Goal: Task Accomplishment & Management: Use online tool/utility

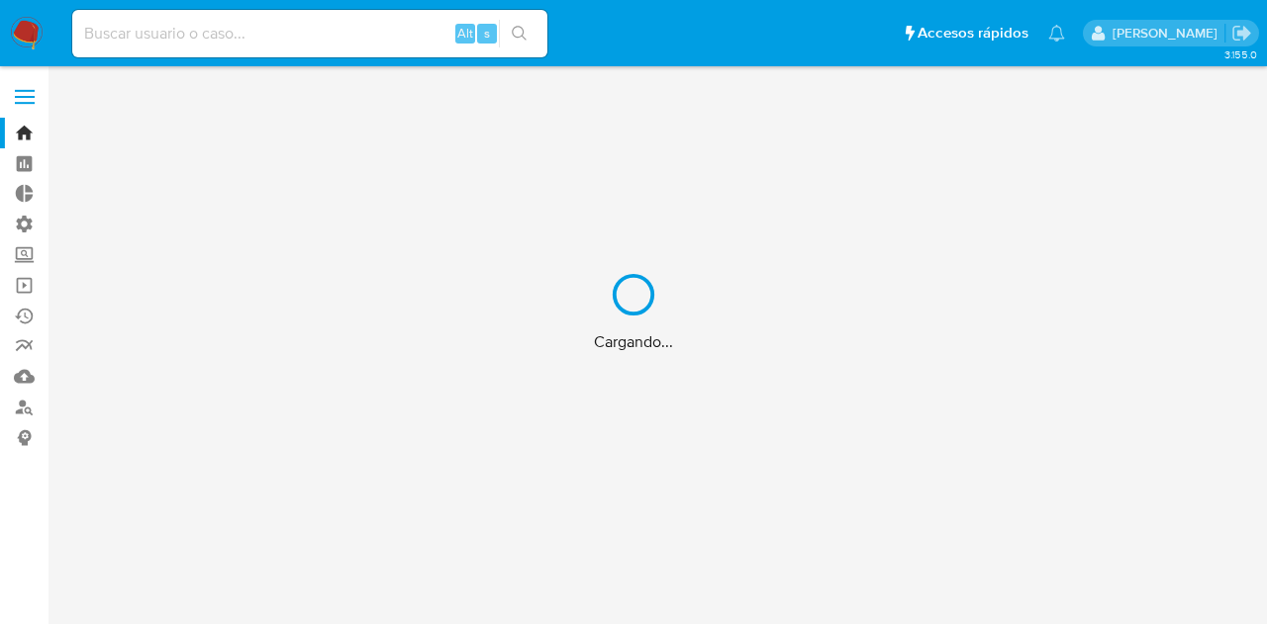
click at [29, 96] on div "Cargando..." at bounding box center [633, 312] width 1267 height 624
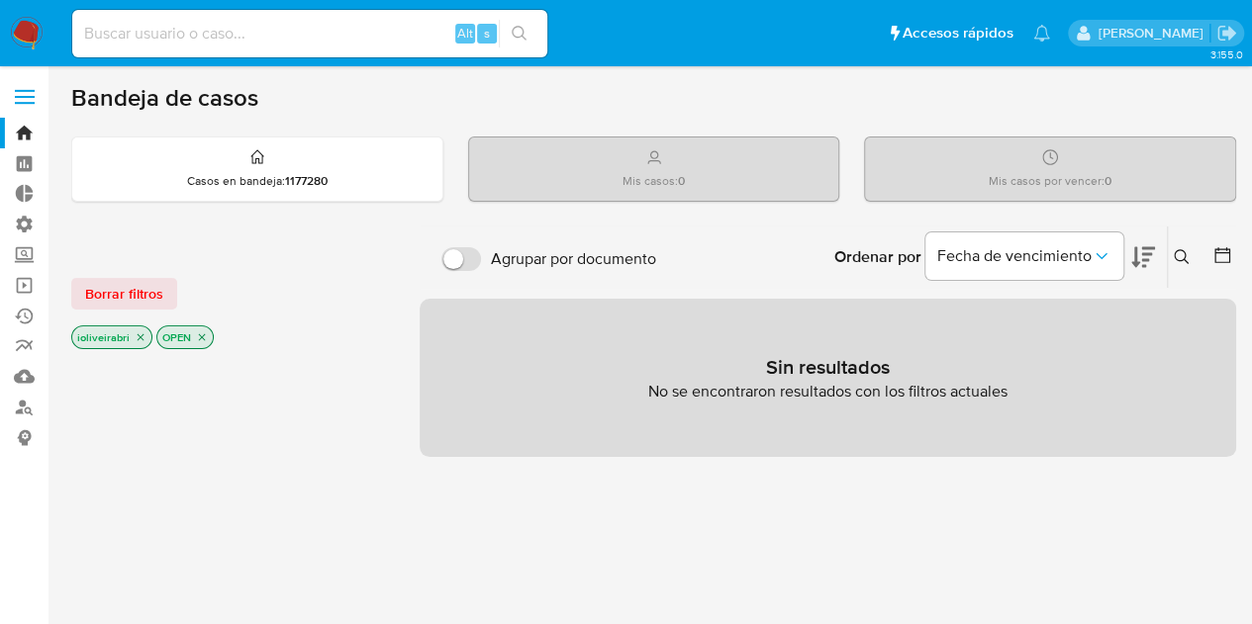
click at [24, 102] on span at bounding box center [25, 103] width 20 height 3
click at [0, 0] on input "checkbox" at bounding box center [0, 0] width 0 height 0
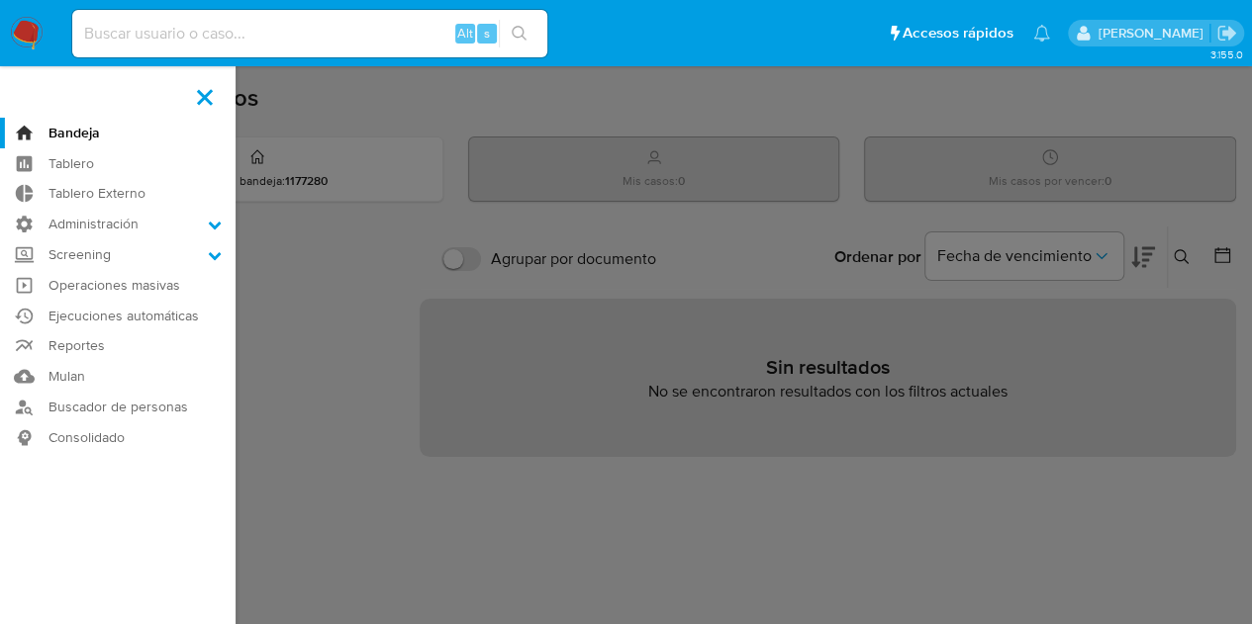
click at [358, 197] on label at bounding box center [626, 312] width 1252 height 624
click at [0, 0] on input "checkbox" at bounding box center [0, 0] width 0 height 0
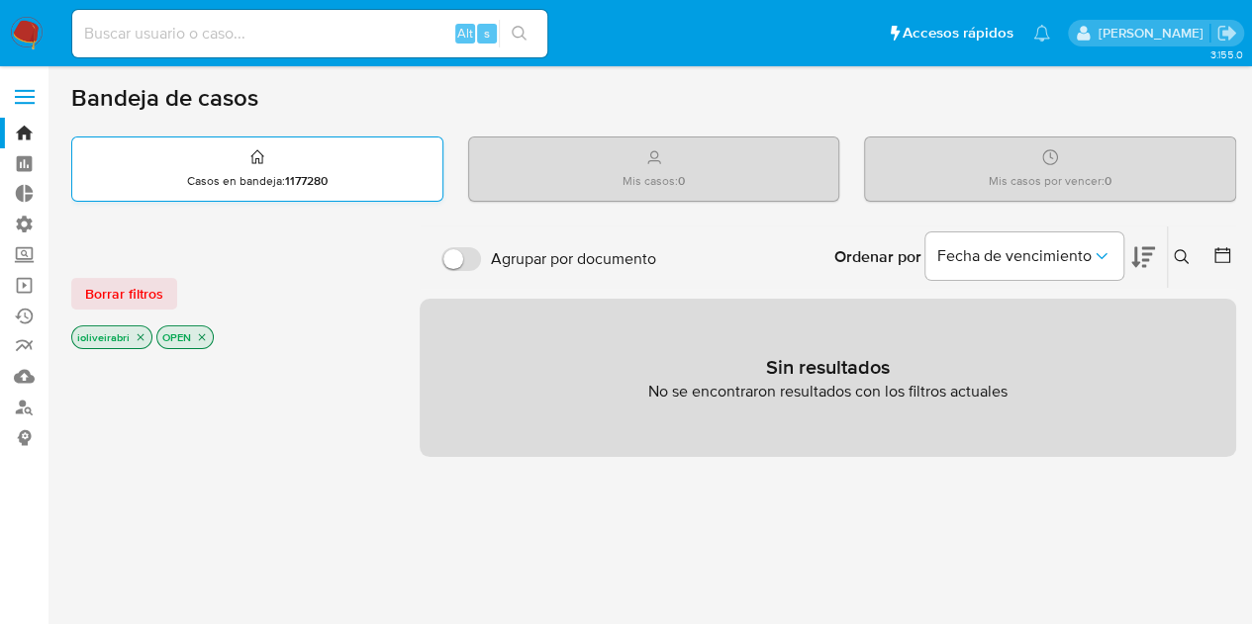
click at [281, 169] on div "Casos en bandeja : 1177280" at bounding box center [257, 169] width 370 height 63
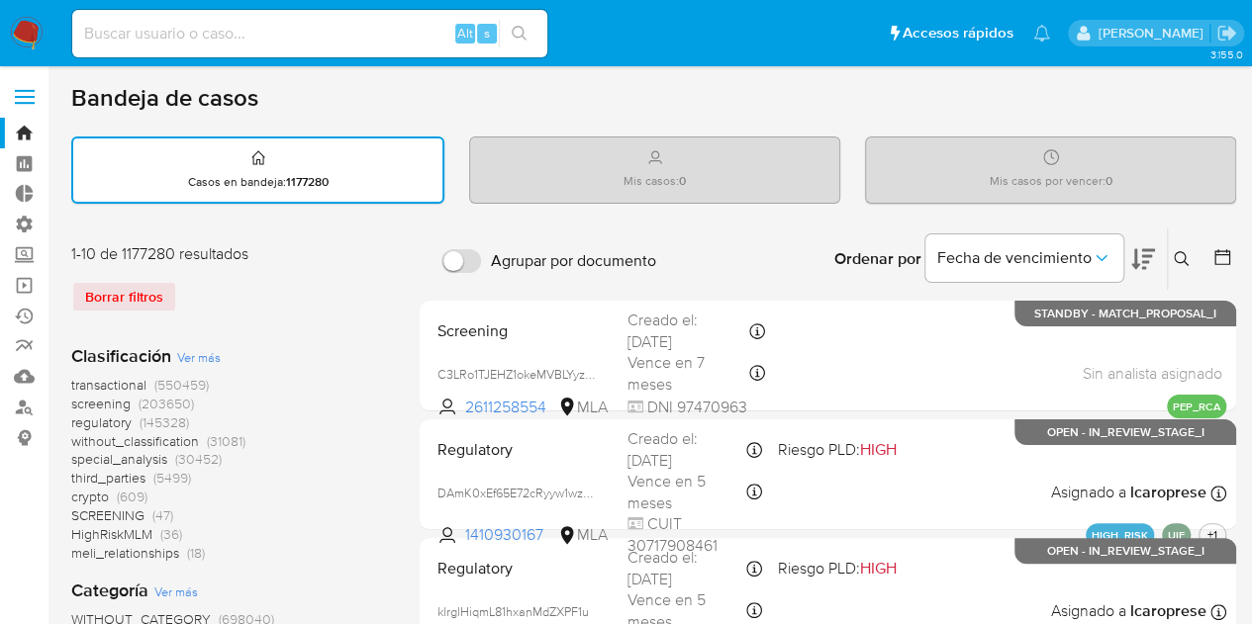
click at [622, 158] on div "Mis casos : 0" at bounding box center [654, 169] width 369 height 63
drag, startPoint x: 628, startPoint y: 147, endPoint x: 720, endPoint y: 204, distance: 107.9
click at [968, 157] on div "Mis casos por vencer : 0" at bounding box center [1050, 169] width 369 height 63
drag, startPoint x: 1217, startPoint y: 229, endPoint x: 1266, endPoint y: 233, distance: 48.7
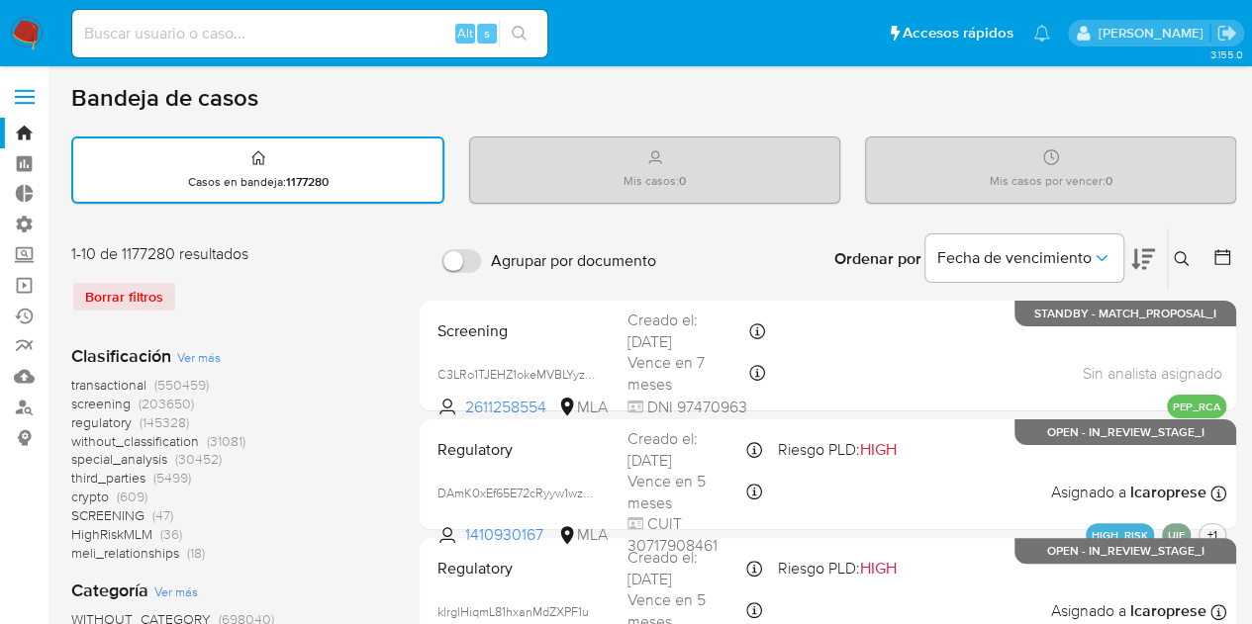
click at [928, 253] on button "Fecha de vencimiento" at bounding box center [1024, 259] width 198 height 48
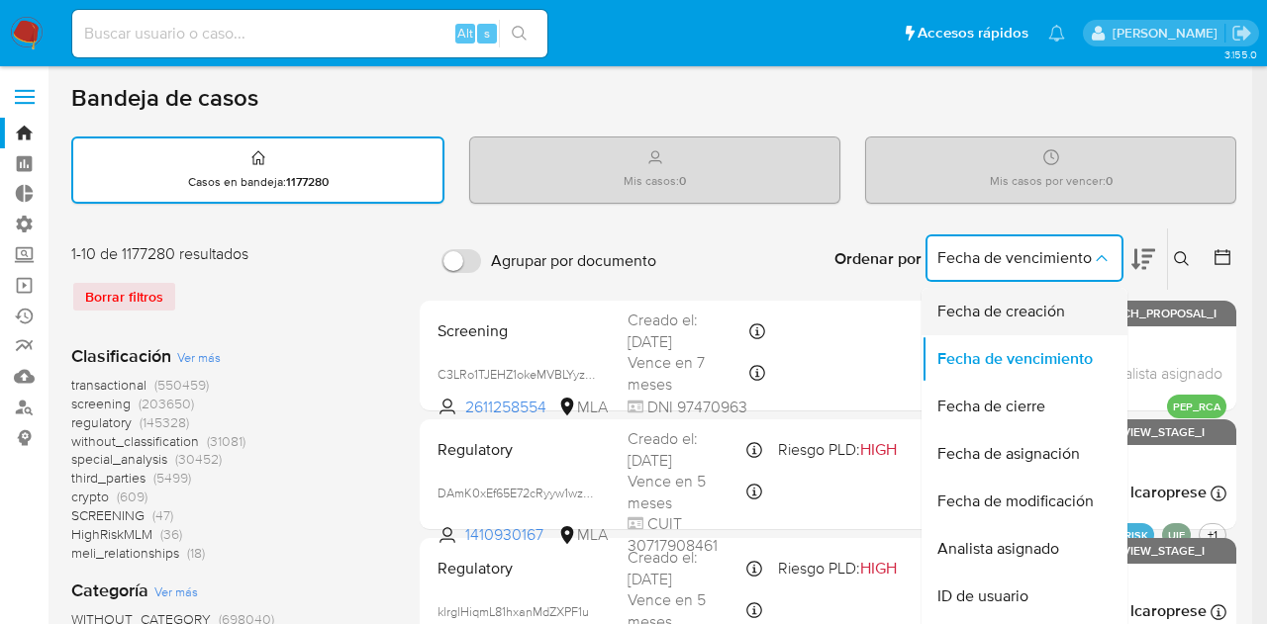
click at [982, 321] on span "Fecha de creación" at bounding box center [1001, 312] width 128 height 20
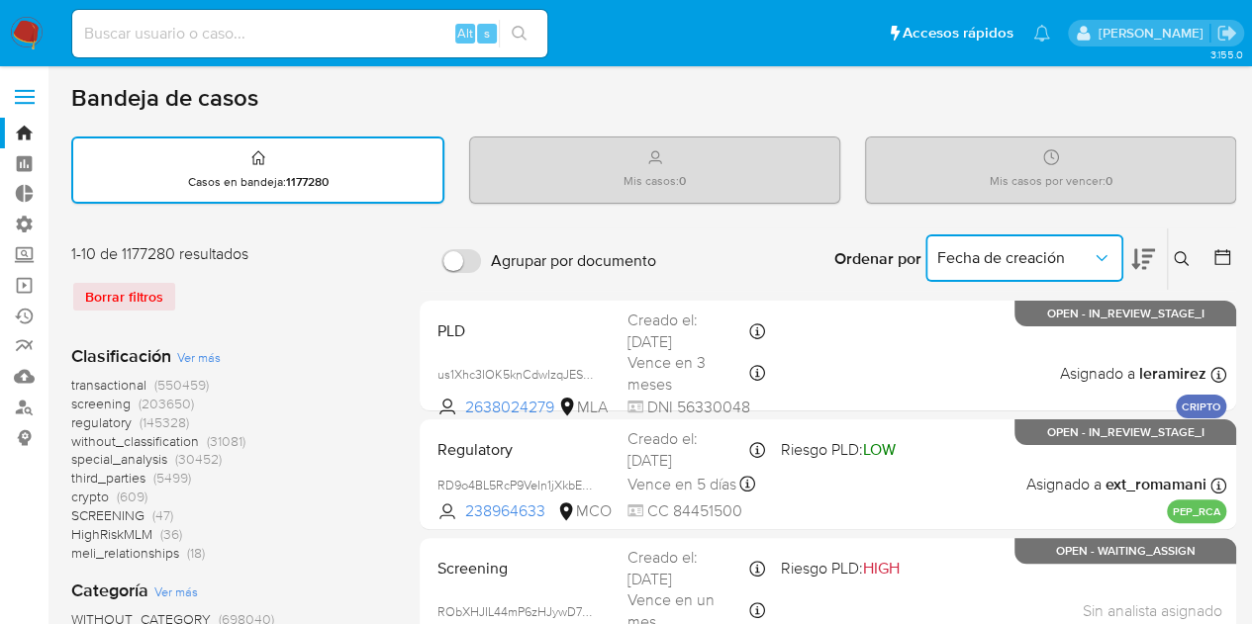
click at [982, 254] on span "Fecha de creación" at bounding box center [1014, 258] width 154 height 20
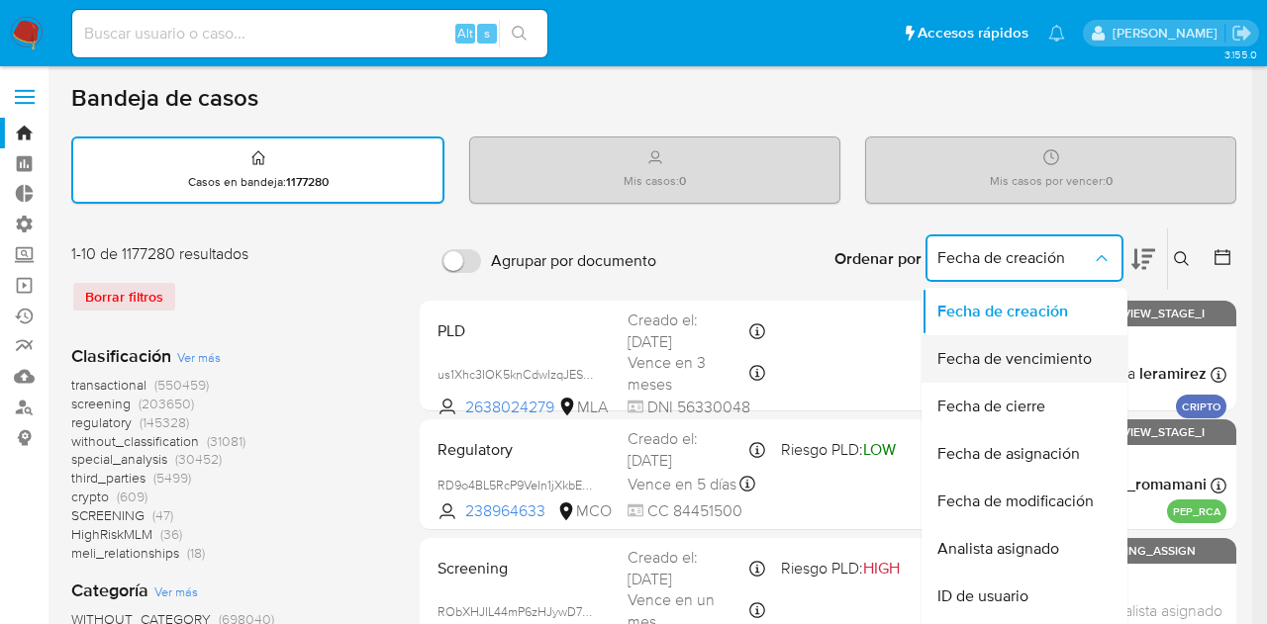
click at [1027, 355] on span "Fecha de vencimiento" at bounding box center [1014, 359] width 154 height 20
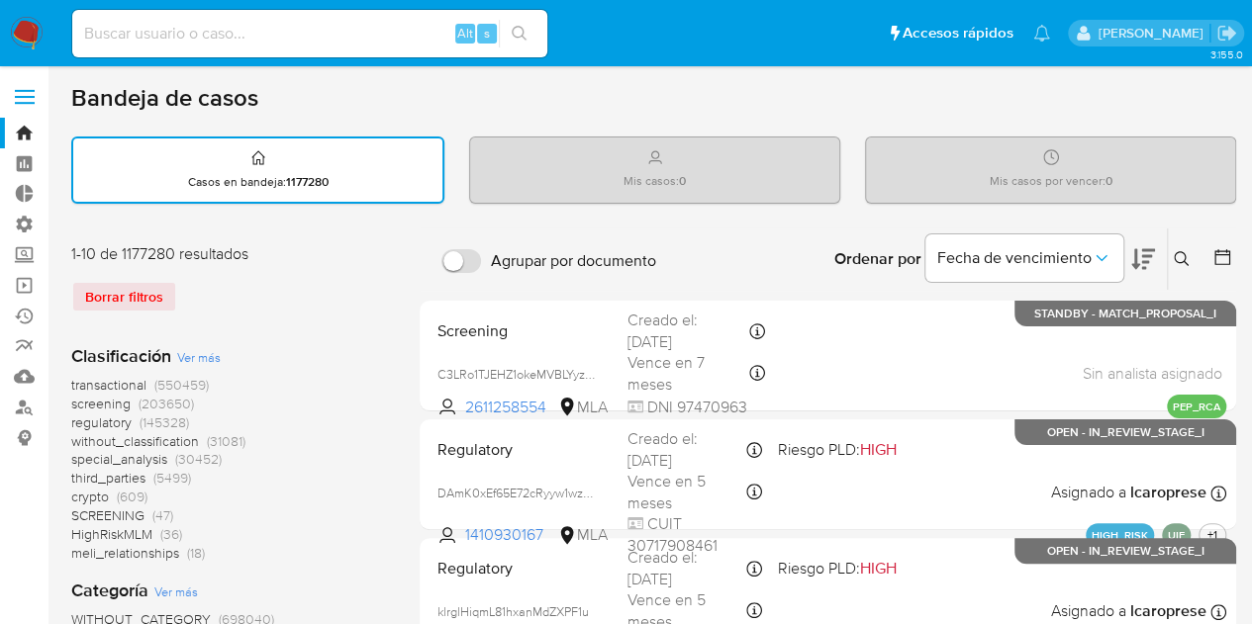
click at [28, 107] on label at bounding box center [24, 97] width 49 height 42
click at [0, 0] on input "checkbox" at bounding box center [0, 0] width 0 height 0
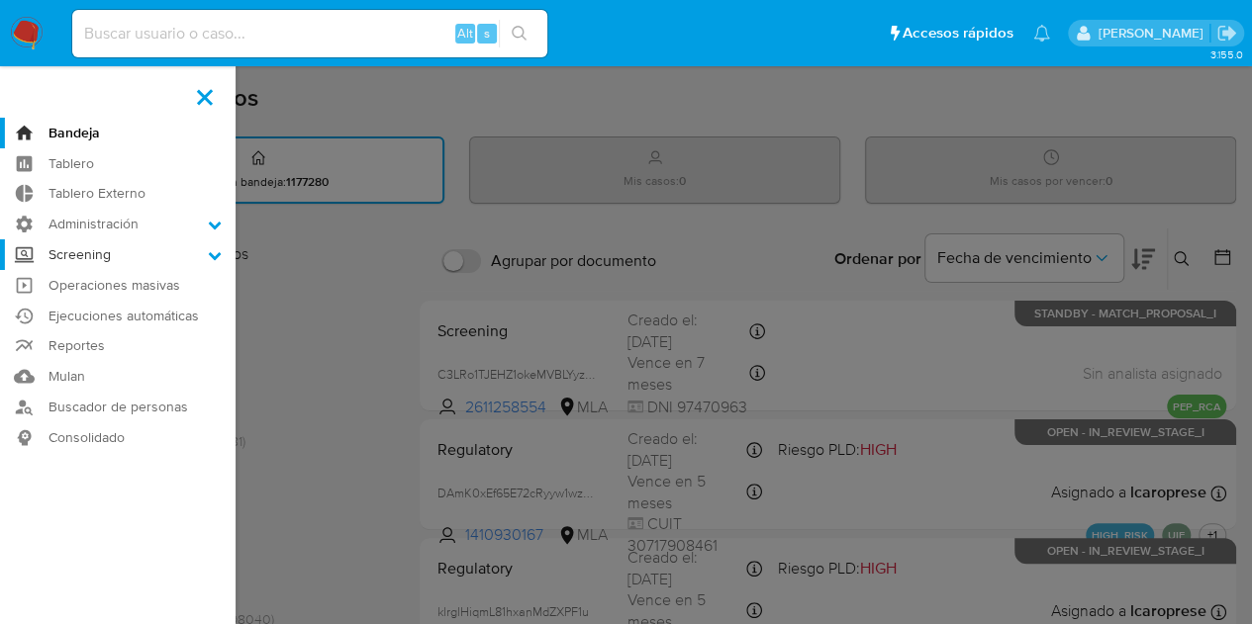
click at [108, 258] on label "Screening" at bounding box center [118, 254] width 236 height 31
click at [0, 0] on input "Screening" at bounding box center [0, 0] width 0 height 0
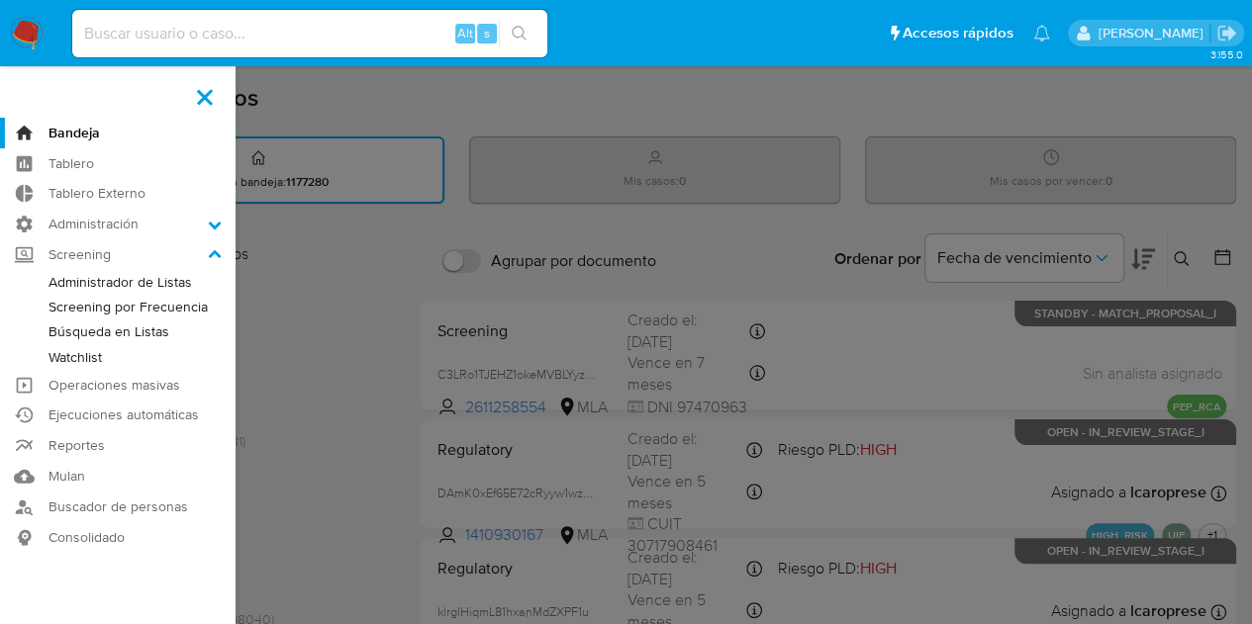
click at [83, 360] on link "Watchlist" at bounding box center [118, 357] width 236 height 25
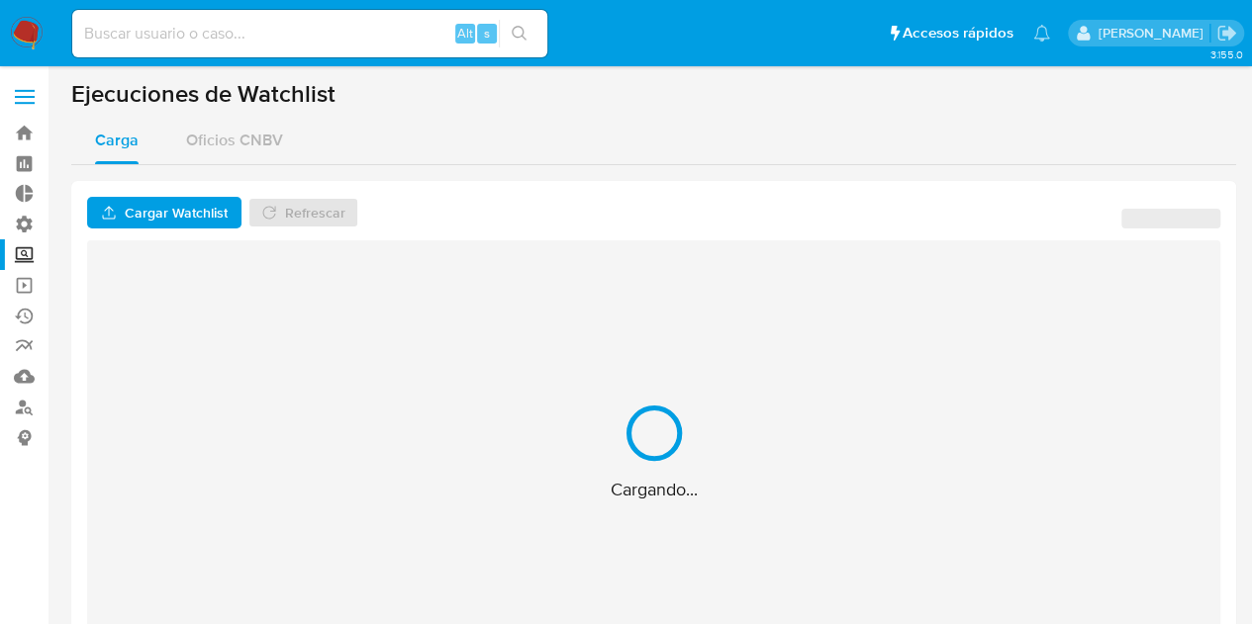
drag, startPoint x: 532, startPoint y: 374, endPoint x: 798, endPoint y: 367, distance: 265.3
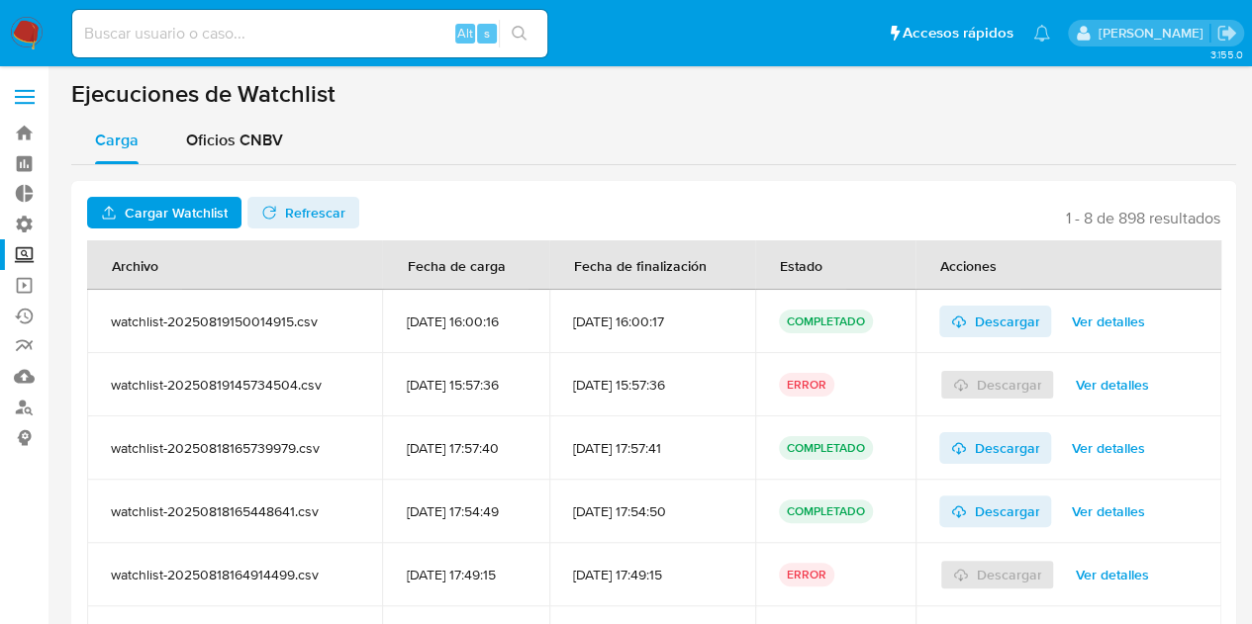
click at [1011, 197] on header "Cargar Watchlist No tiene permisos para realizar esta acción Refrescar 1 - 8 de…" at bounding box center [653, 213] width 1133 height 32
click at [224, 133] on span "Oficios CNBV" at bounding box center [234, 140] width 97 height 23
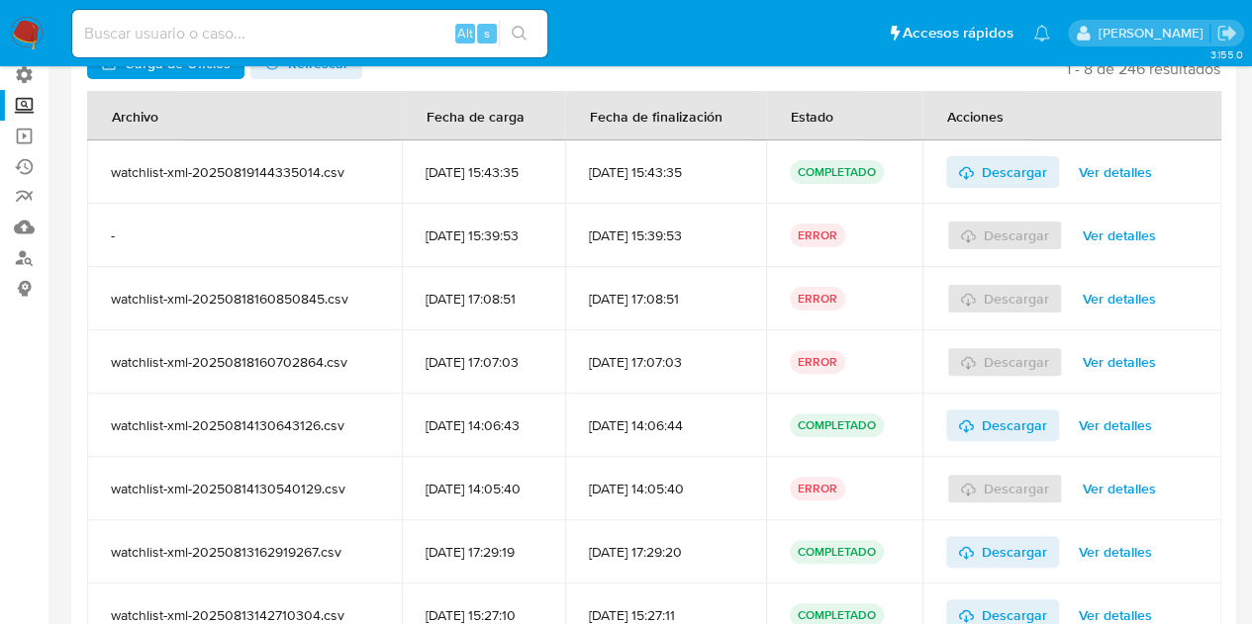
scroll to position [49, 0]
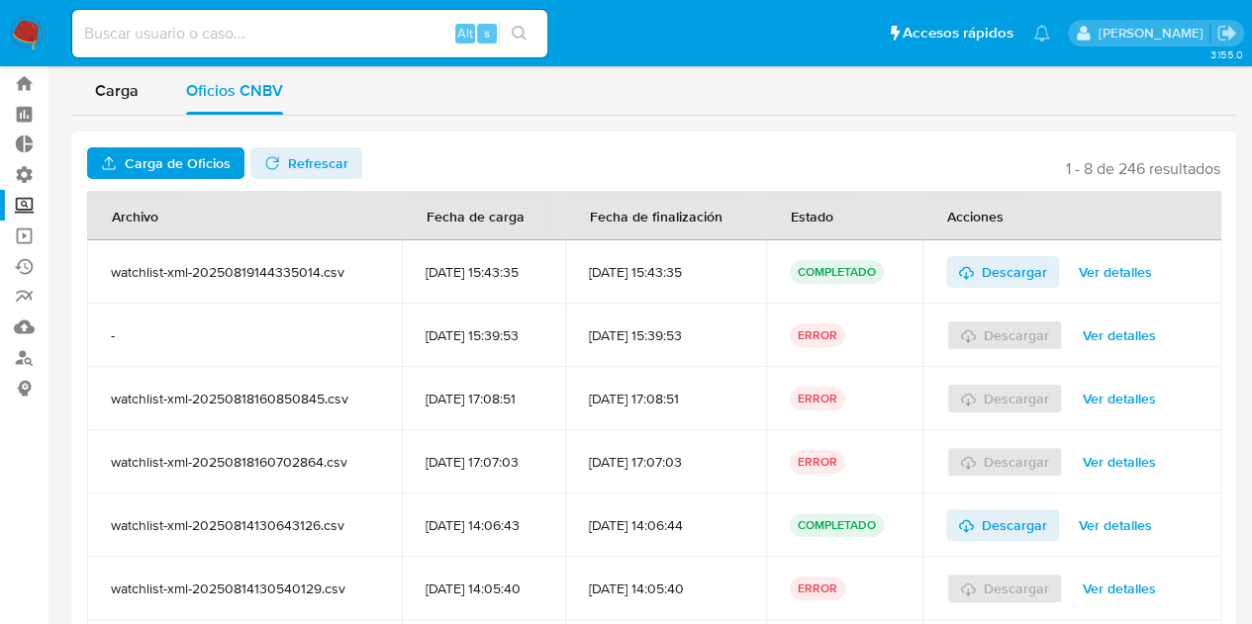
drag, startPoint x: 215, startPoint y: 331, endPoint x: 230, endPoint y: 330, distance: 14.9
click at [244, 330] on td "-" at bounding box center [244, 335] width 315 height 63
drag, startPoint x: 98, startPoint y: 335, endPoint x: 220, endPoint y: 334, distance: 121.7
click at [222, 335] on td "-" at bounding box center [244, 335] width 315 height 63
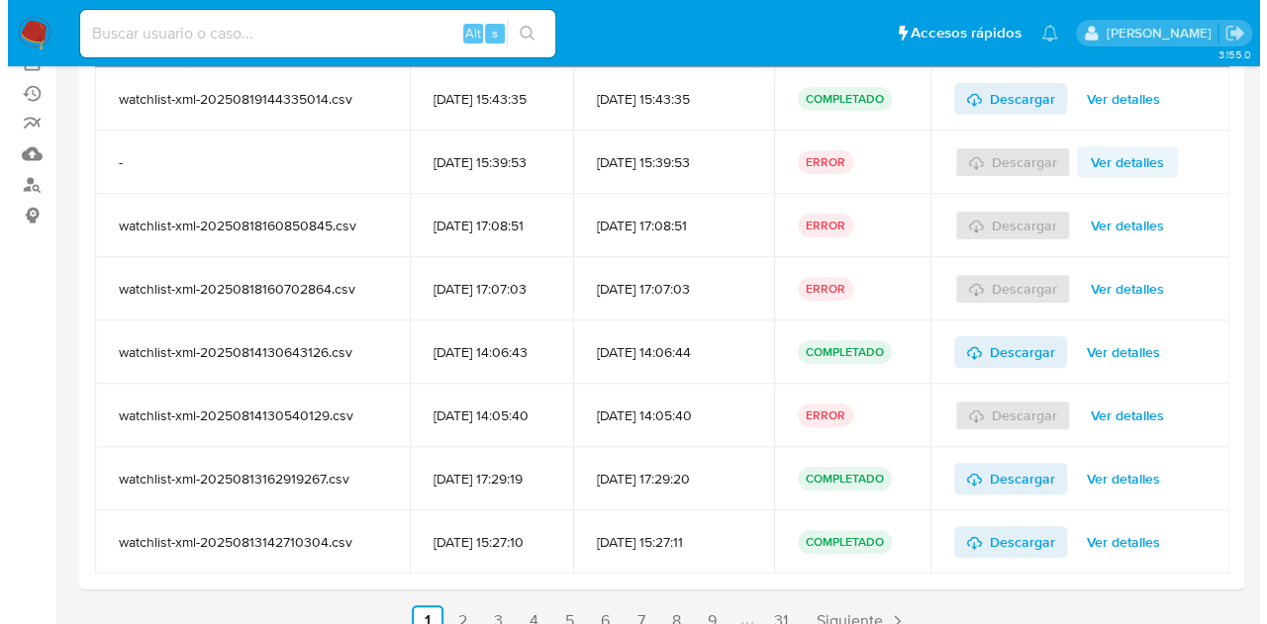
scroll to position [148, 0]
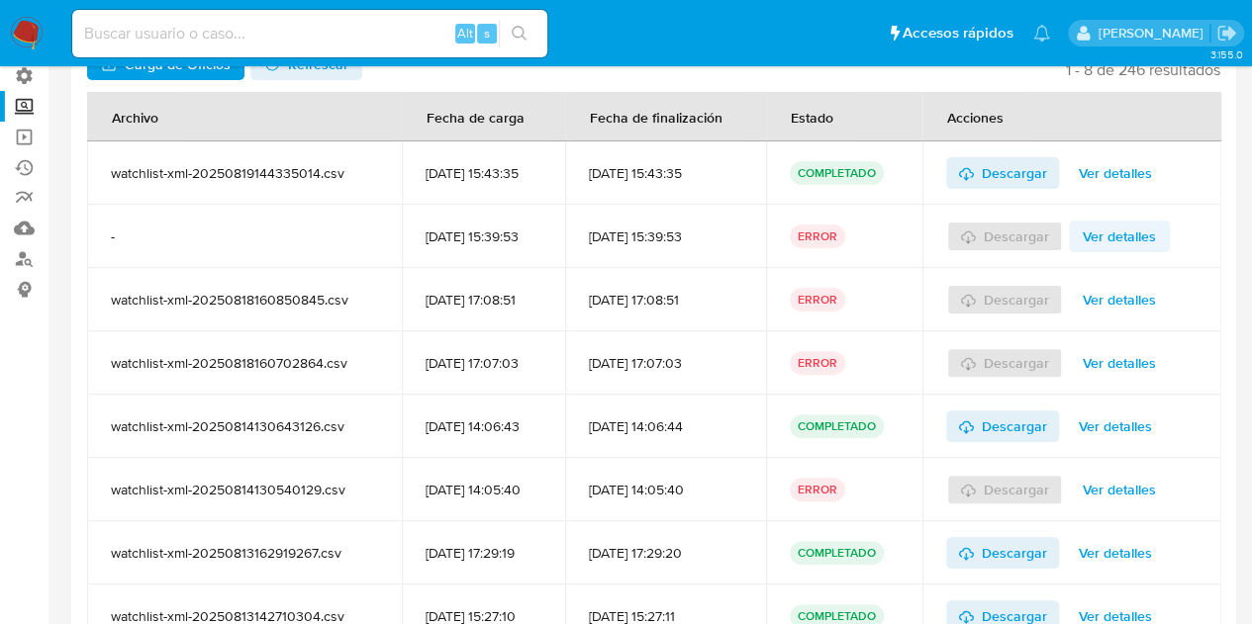
click at [1096, 233] on span "Ver detalles" at bounding box center [1119, 237] width 73 height 28
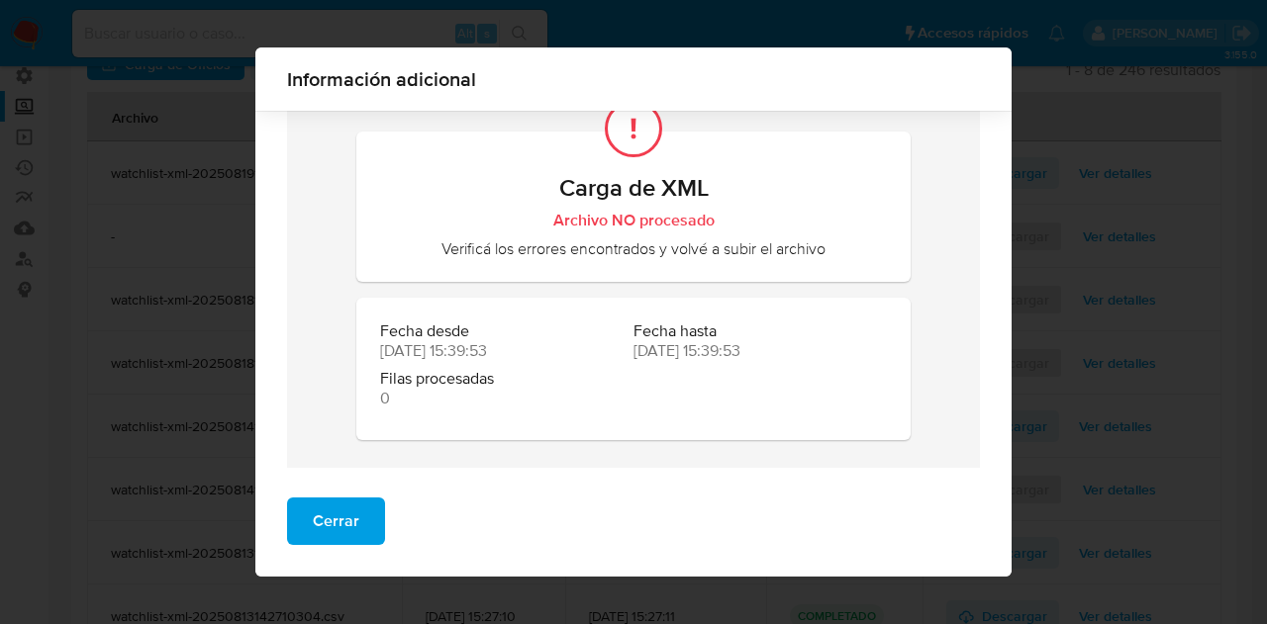
scroll to position [89, 0]
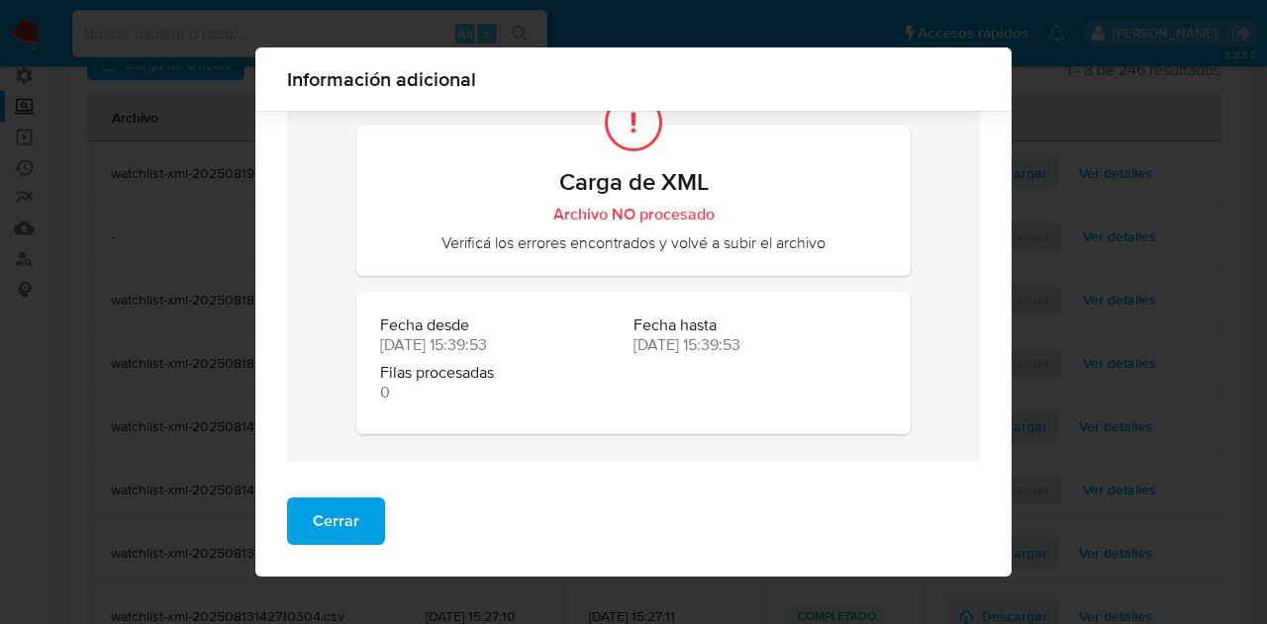
drag, startPoint x: 333, startPoint y: 525, endPoint x: 526, endPoint y: 432, distance: 215.1
click at [334, 525] on span "Cerrar" at bounding box center [336, 522] width 47 height 44
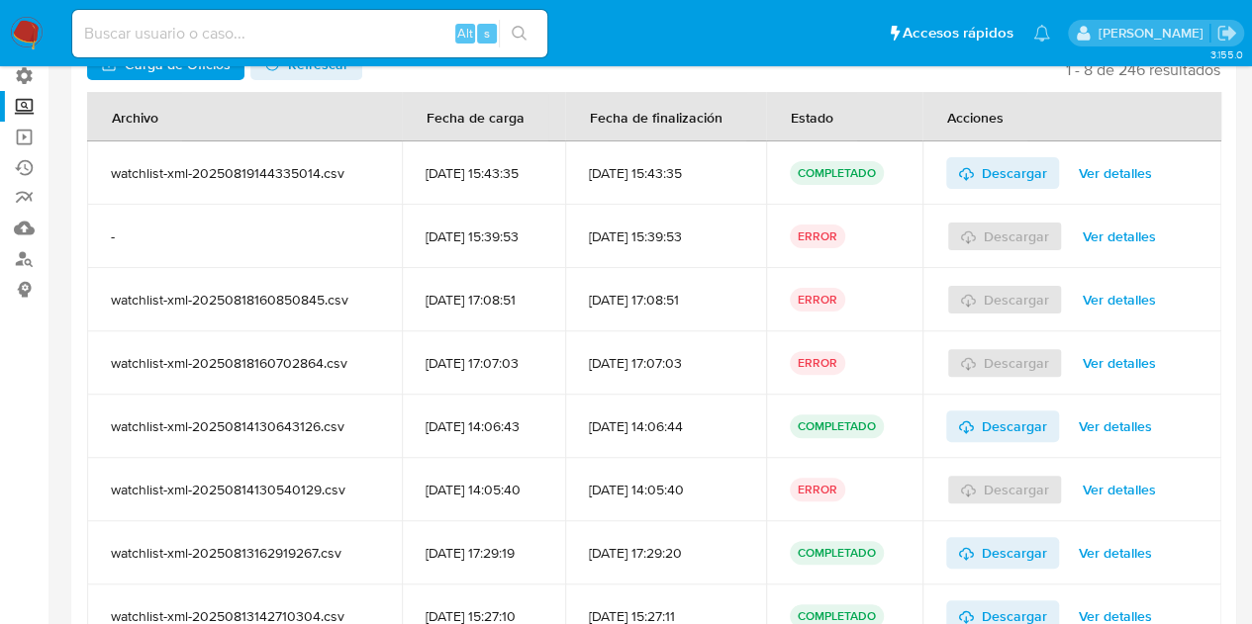
click at [1113, 278] on div "Descargar Ver detalles" at bounding box center [1071, 299] width 251 height 63
click at [1122, 290] on span "Ver detalles" at bounding box center [1119, 300] width 73 height 28
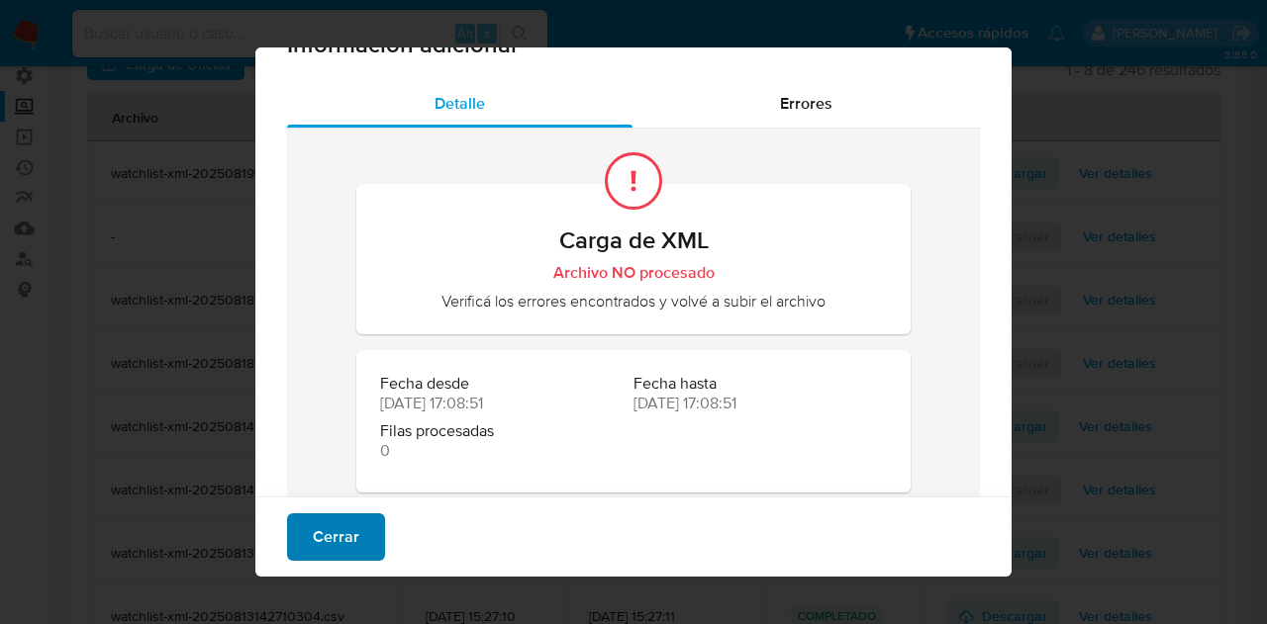
scroll to position [73, 0]
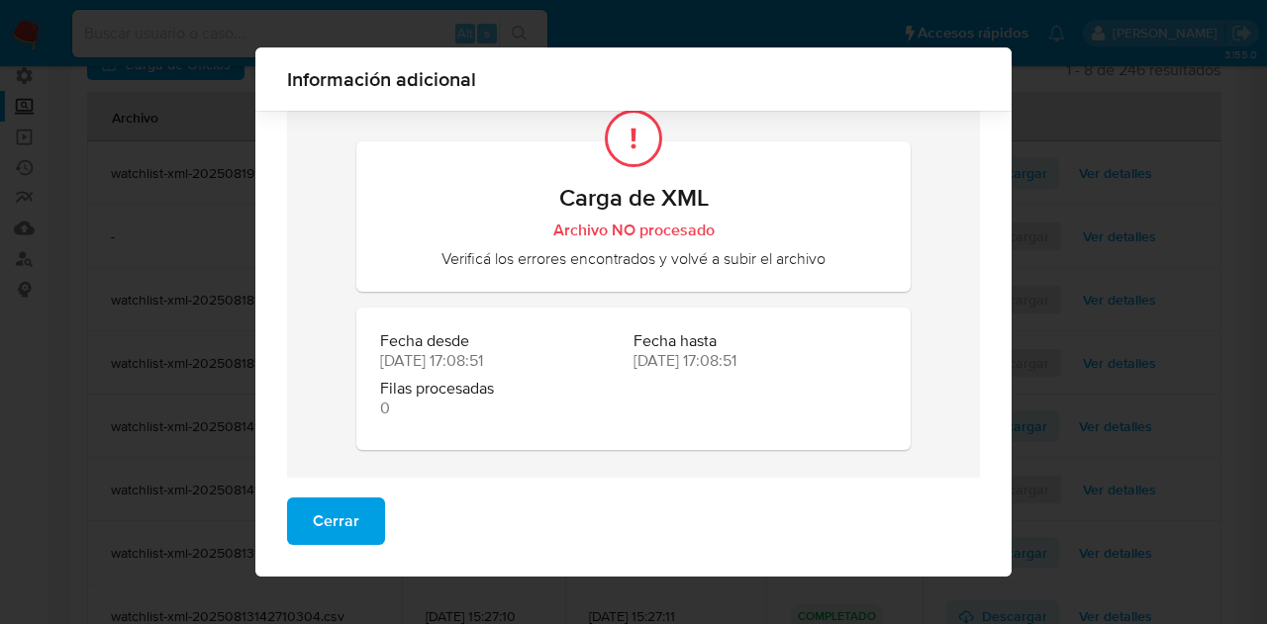
click at [353, 507] on button "Cerrar" at bounding box center [336, 522] width 98 height 48
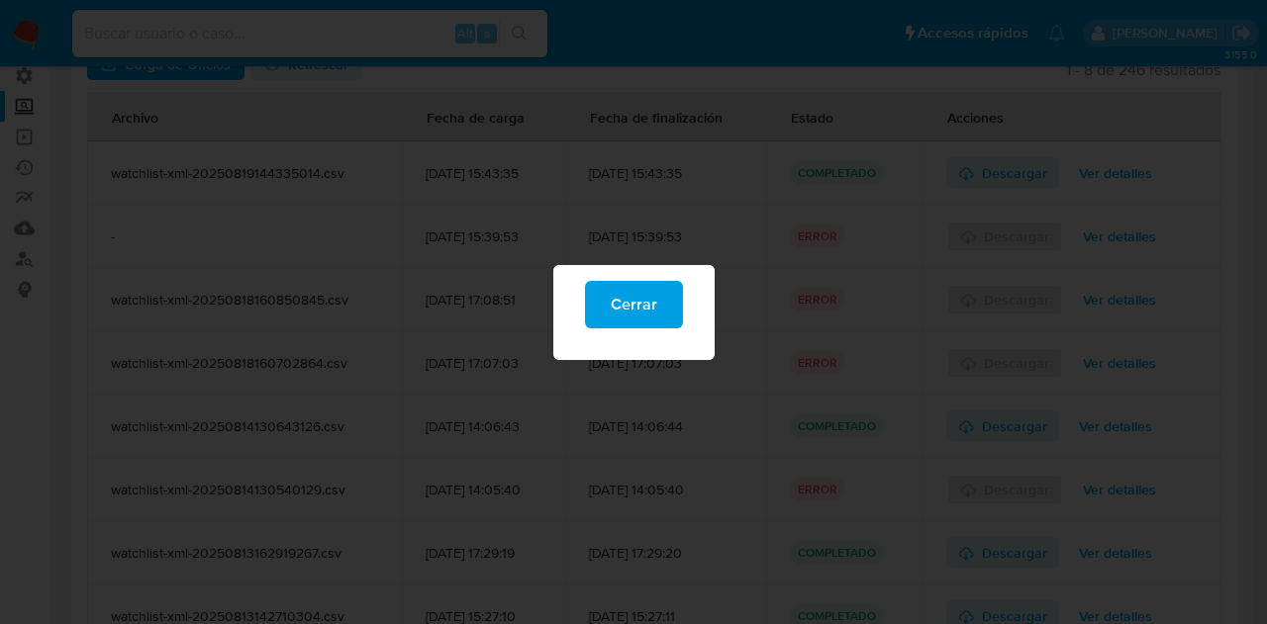
scroll to position [0, 0]
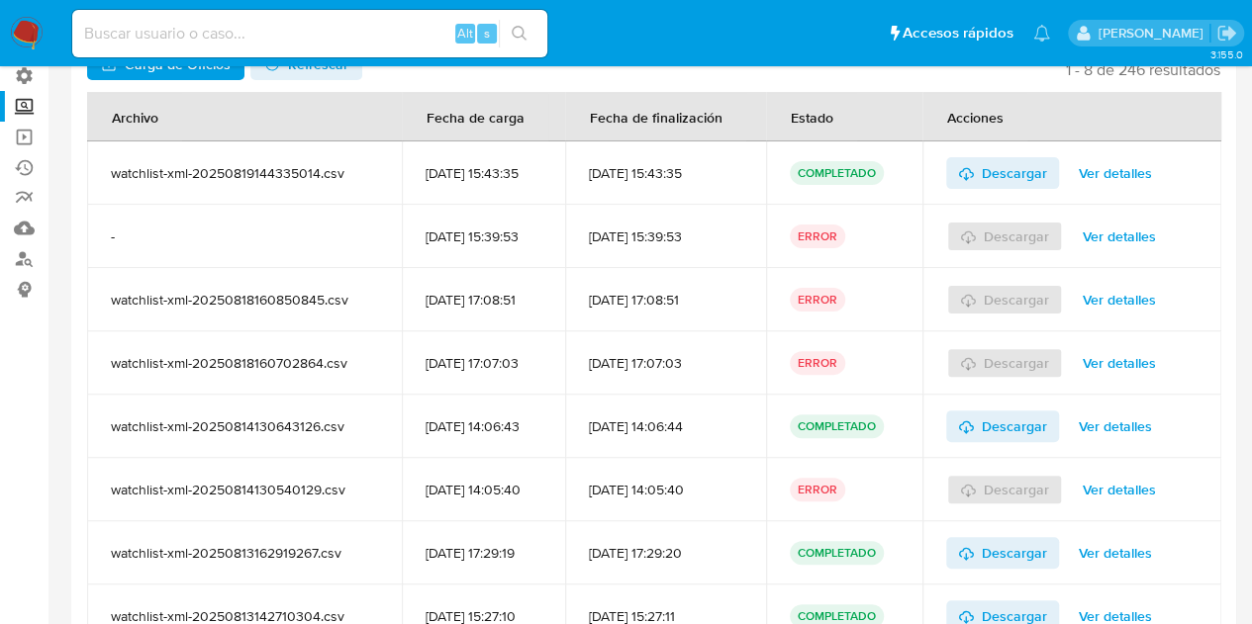
click at [1144, 349] on span "Ver detalles" at bounding box center [1119, 363] width 73 height 28
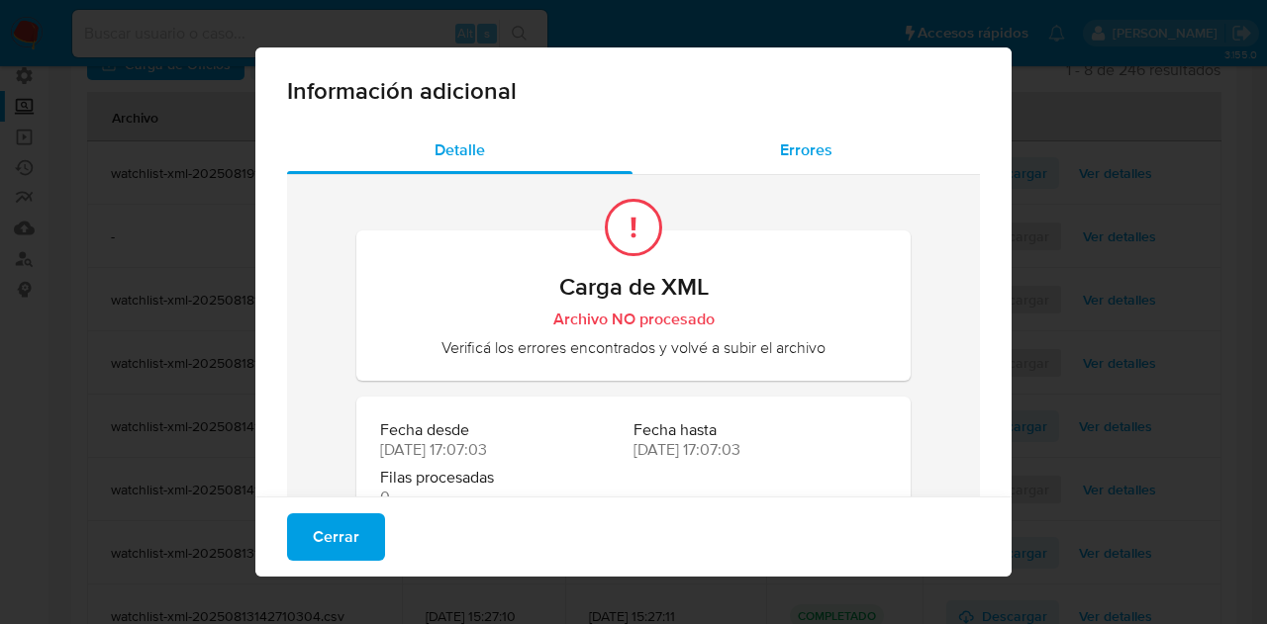
click at [845, 167] on div "Errores" at bounding box center [805, 151] width 347 height 48
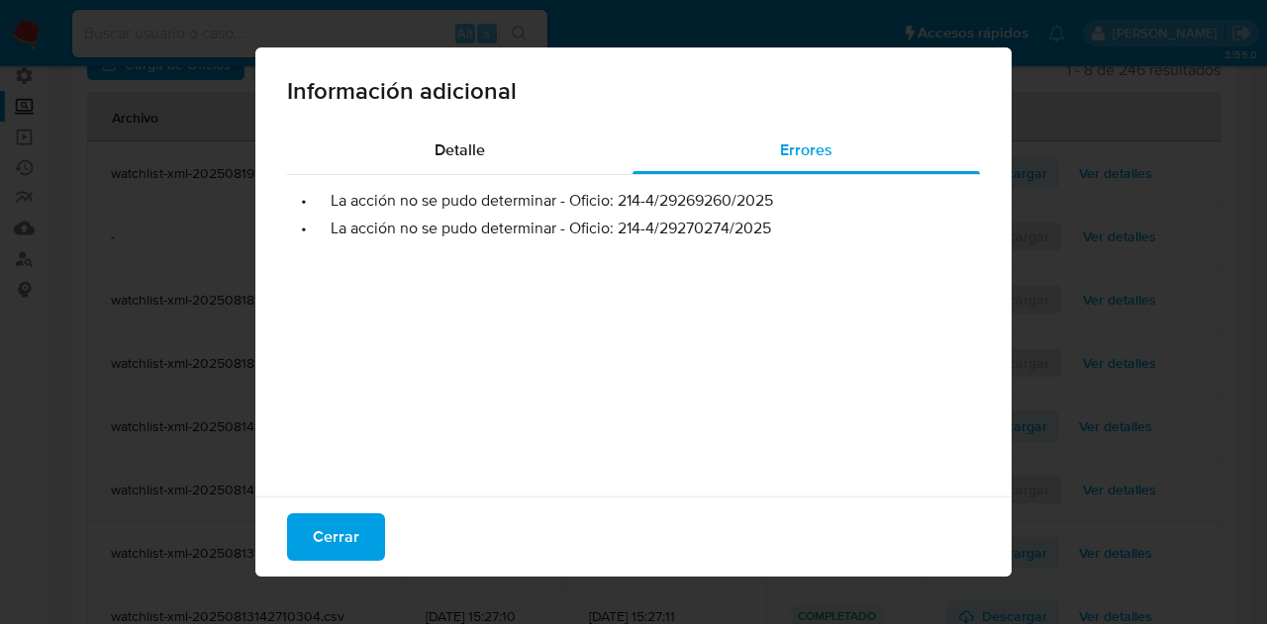
click at [316, 553] on span "Cerrar" at bounding box center [336, 538] width 47 height 44
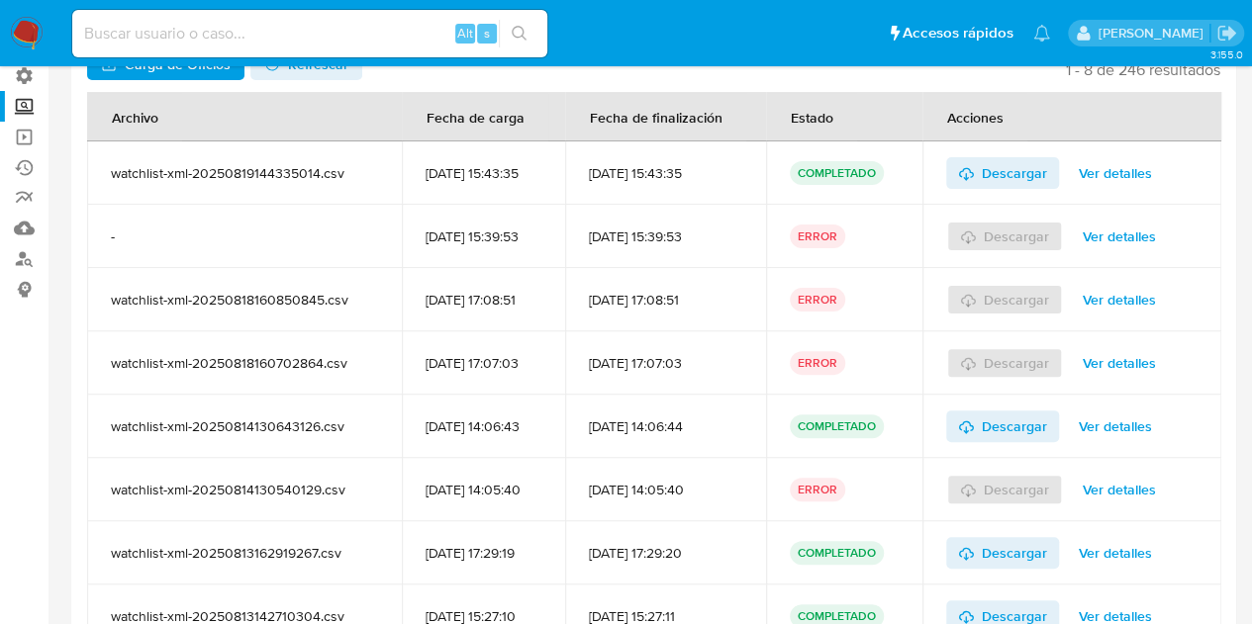
click at [1134, 175] on span "Ver detalles" at bounding box center [1115, 173] width 73 height 28
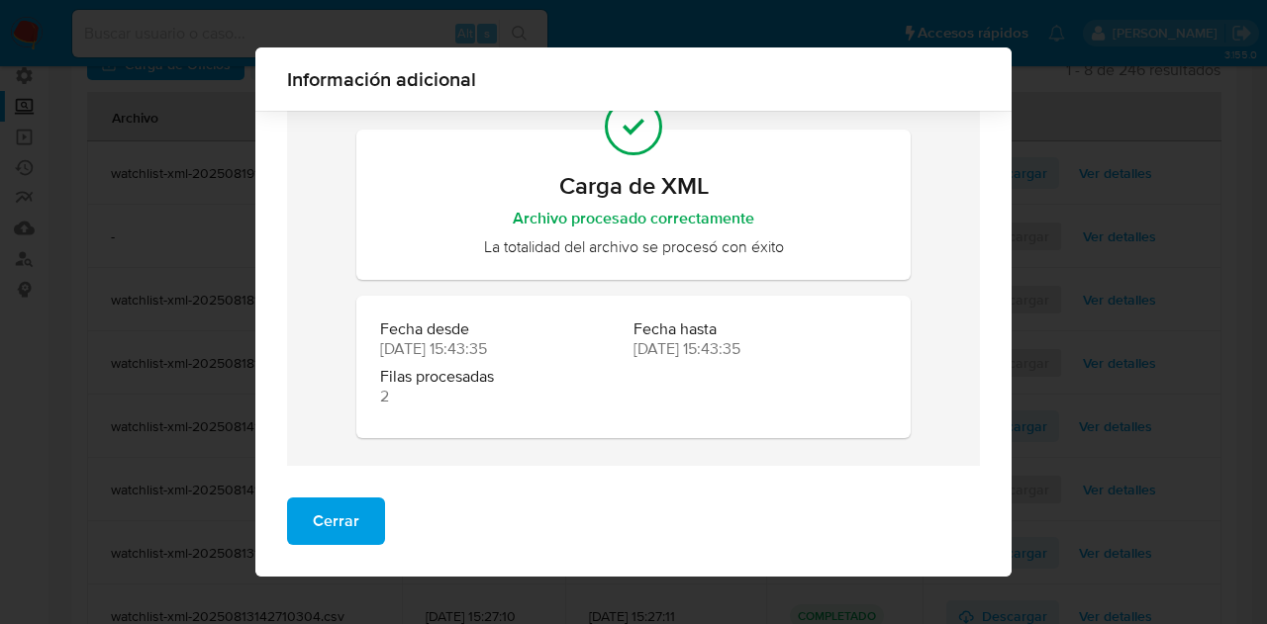
scroll to position [88, 0]
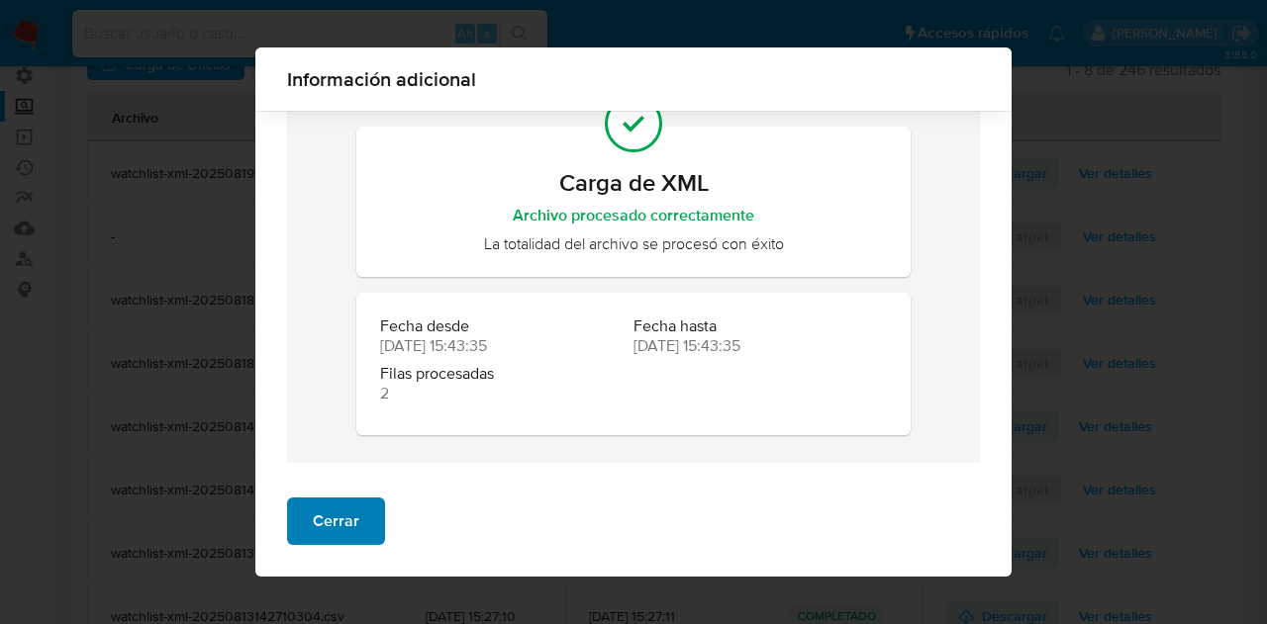
click at [370, 520] on button "Cerrar" at bounding box center [336, 522] width 98 height 48
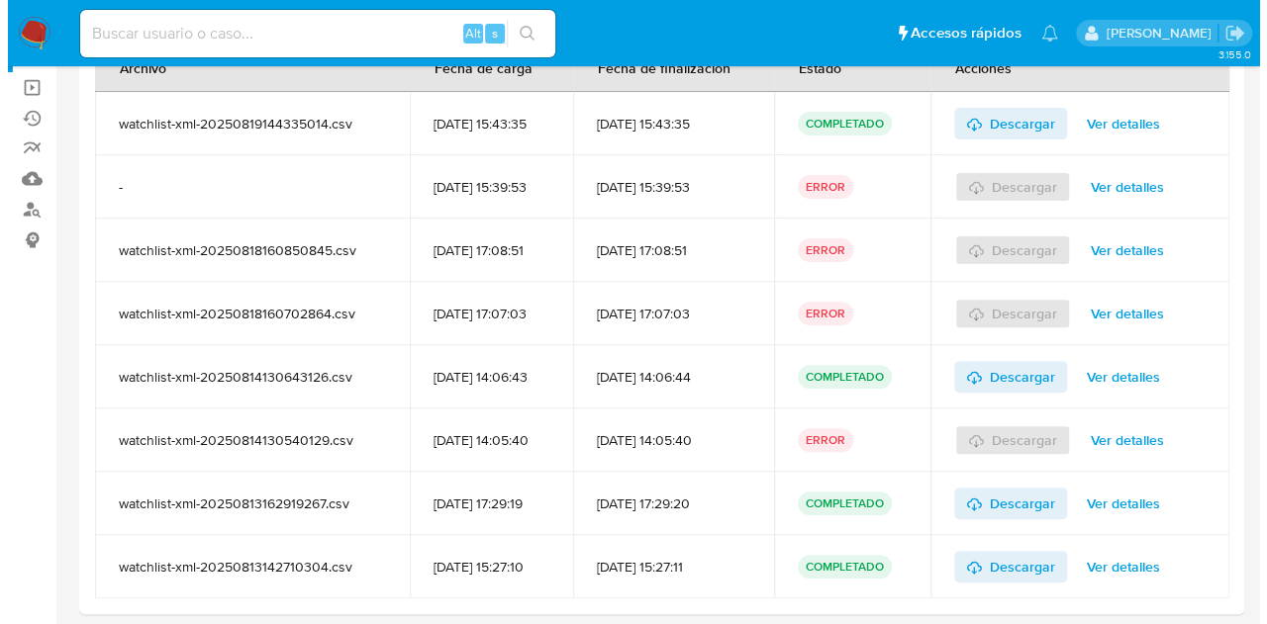
scroll to position [247, 0]
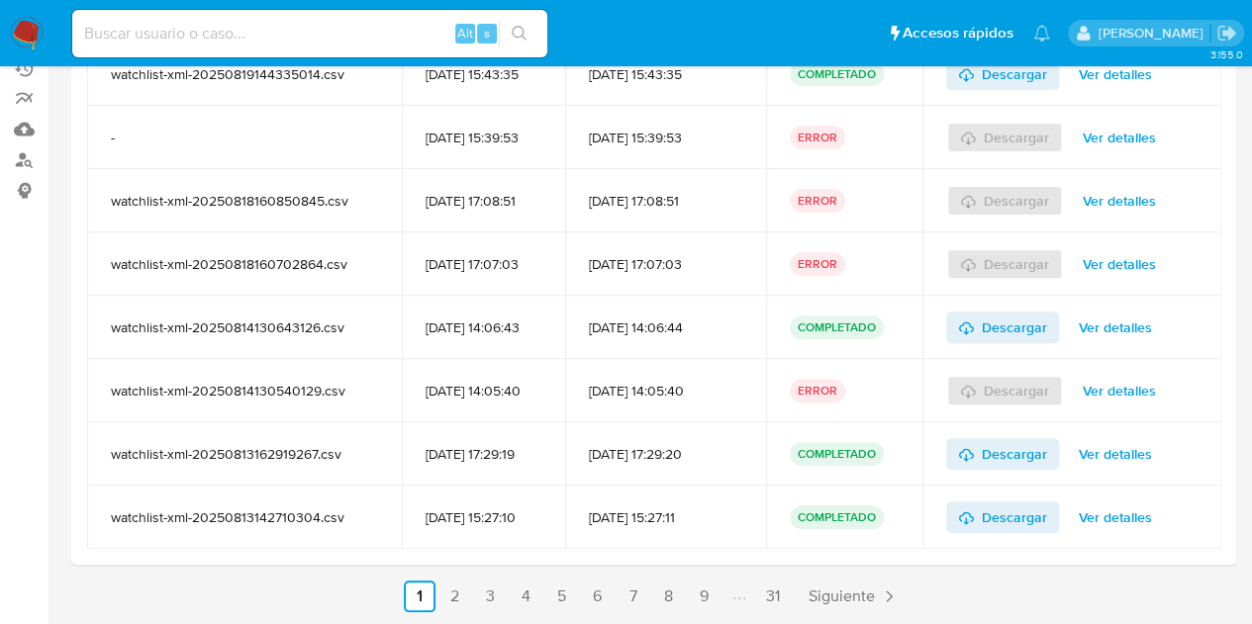
click at [1097, 330] on span "Ver detalles" at bounding box center [1115, 328] width 73 height 28
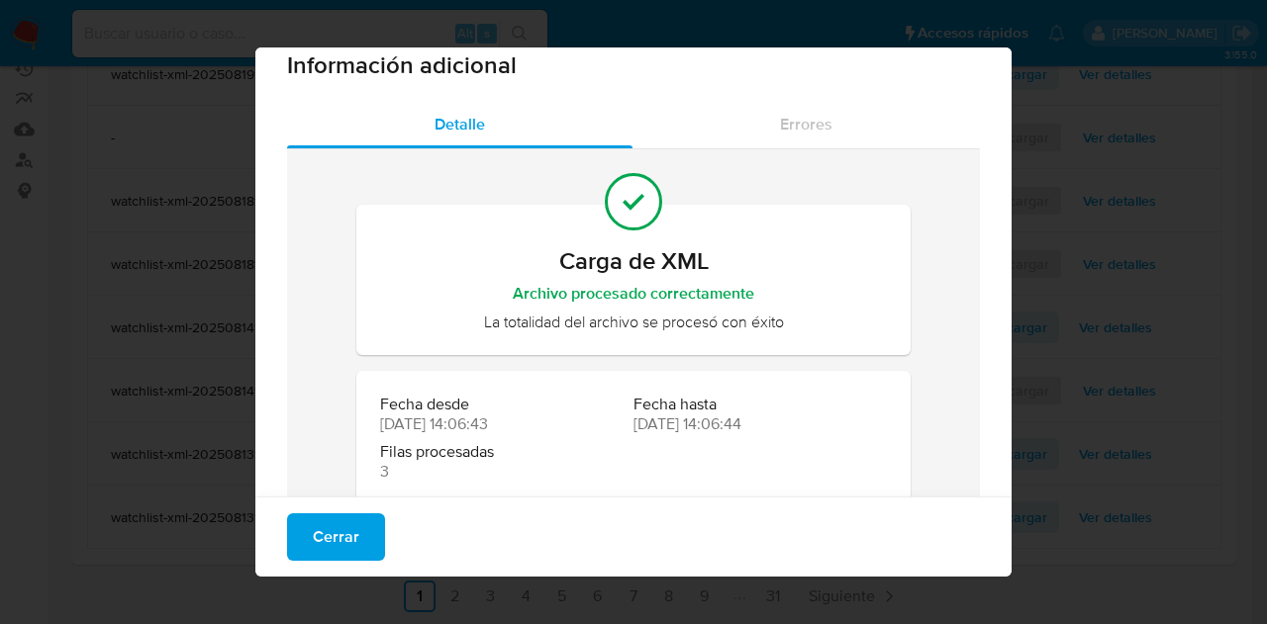
scroll to position [0, 0]
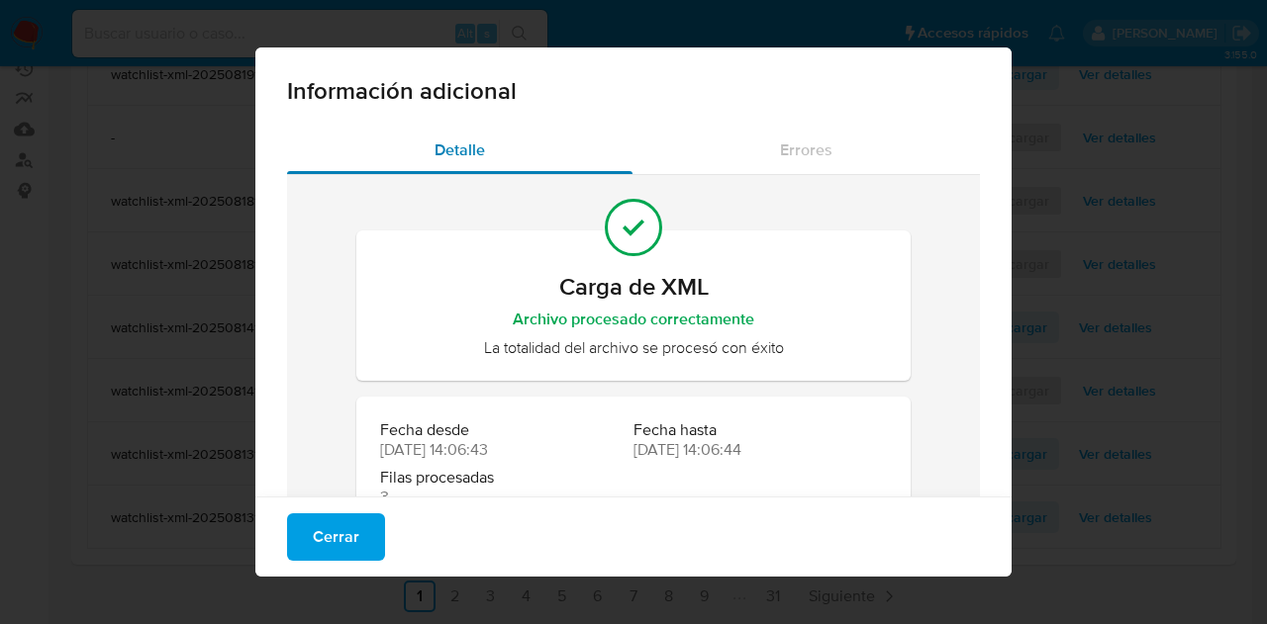
click at [562, 147] on div "Detalle" at bounding box center [459, 151] width 345 height 48
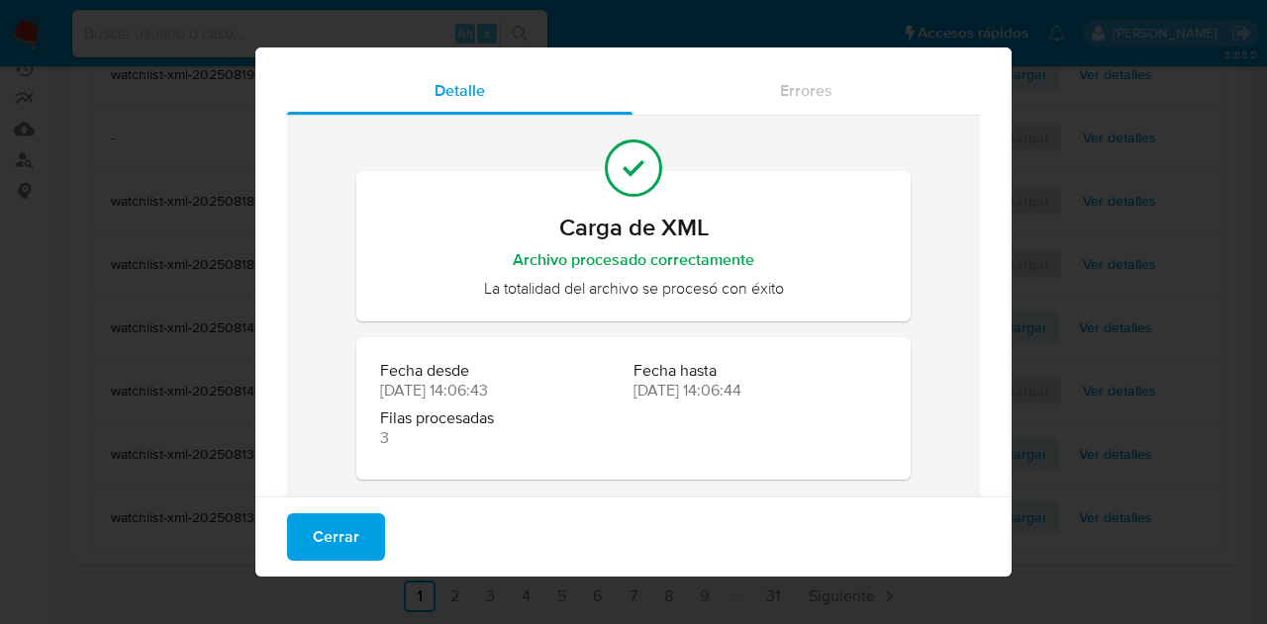
scroll to position [73, 0]
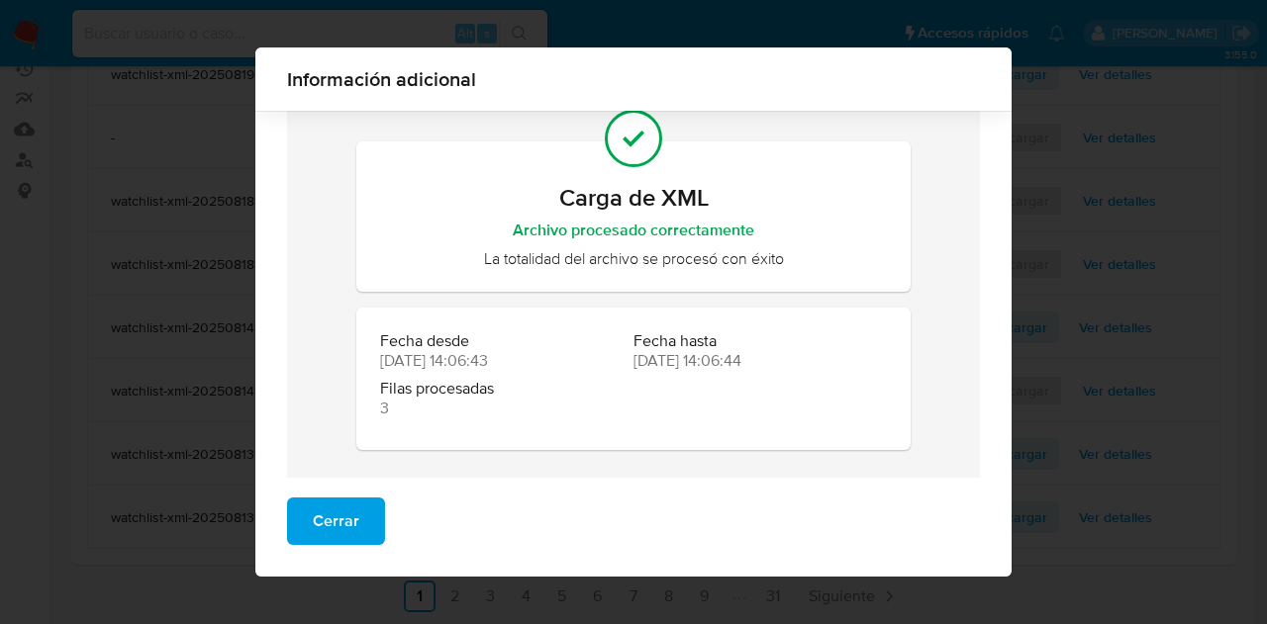
click at [843, 110] on div "Información adicional" at bounding box center [633, 79] width 756 height 63
drag, startPoint x: 350, startPoint y: 522, endPoint x: 748, endPoint y: 401, distance: 415.8
click at [352, 521] on button "Cerrar" at bounding box center [336, 522] width 98 height 48
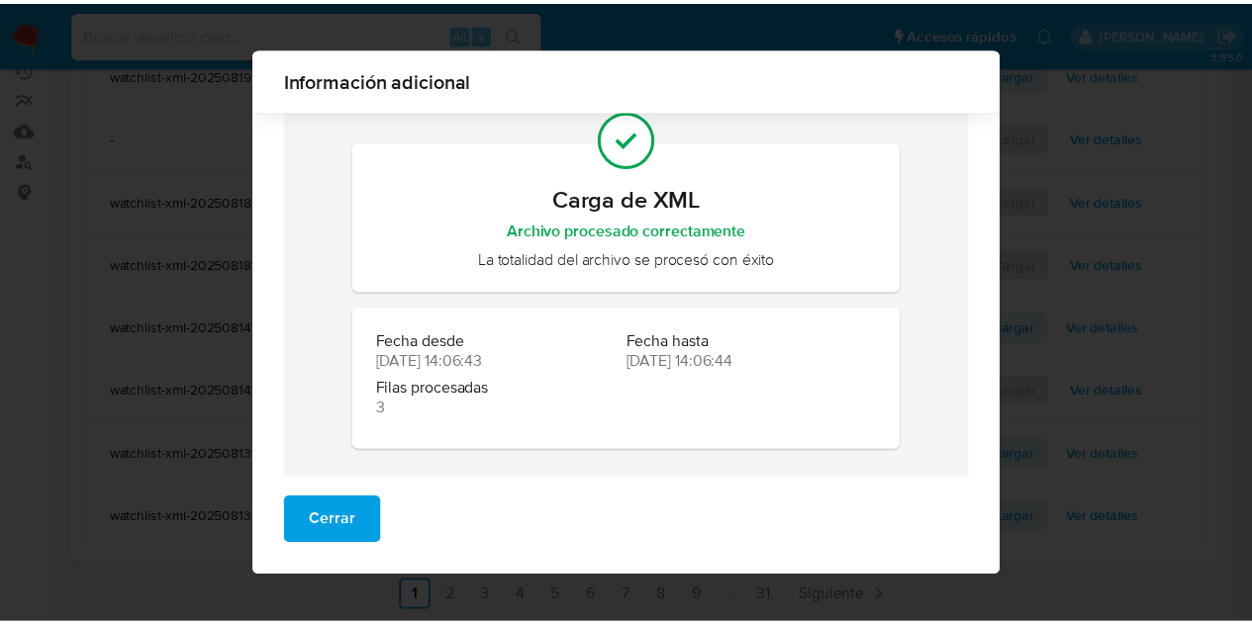
scroll to position [0, 0]
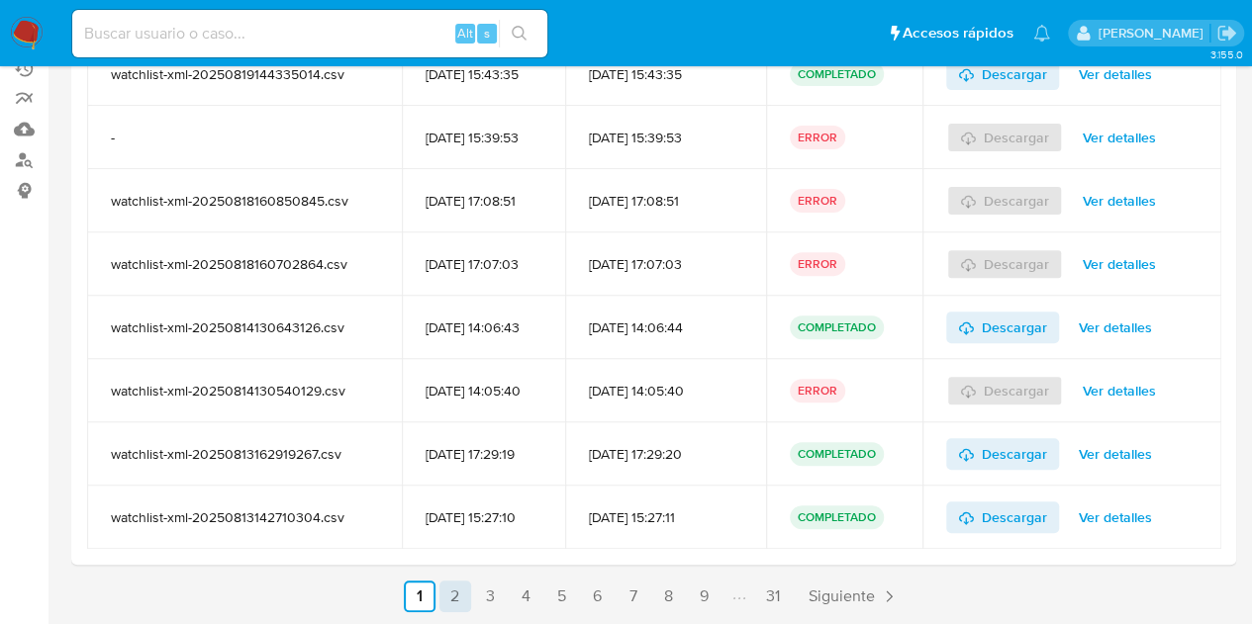
click at [459, 606] on link "2" at bounding box center [455, 597] width 32 height 32
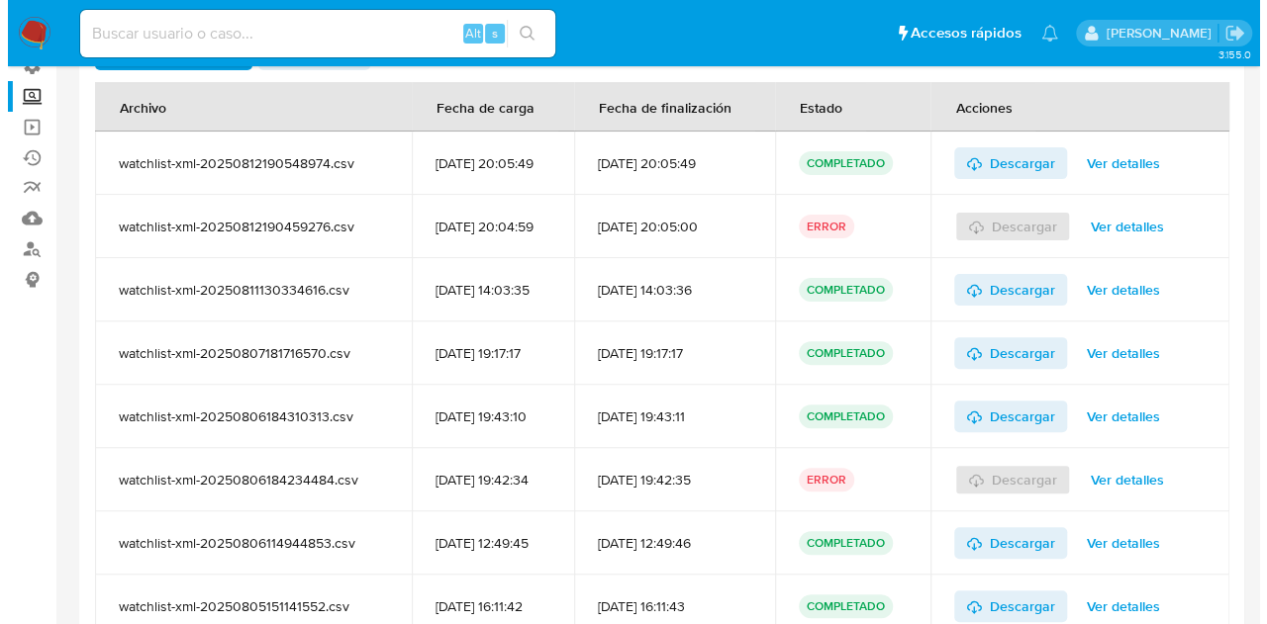
scroll to position [198, 0]
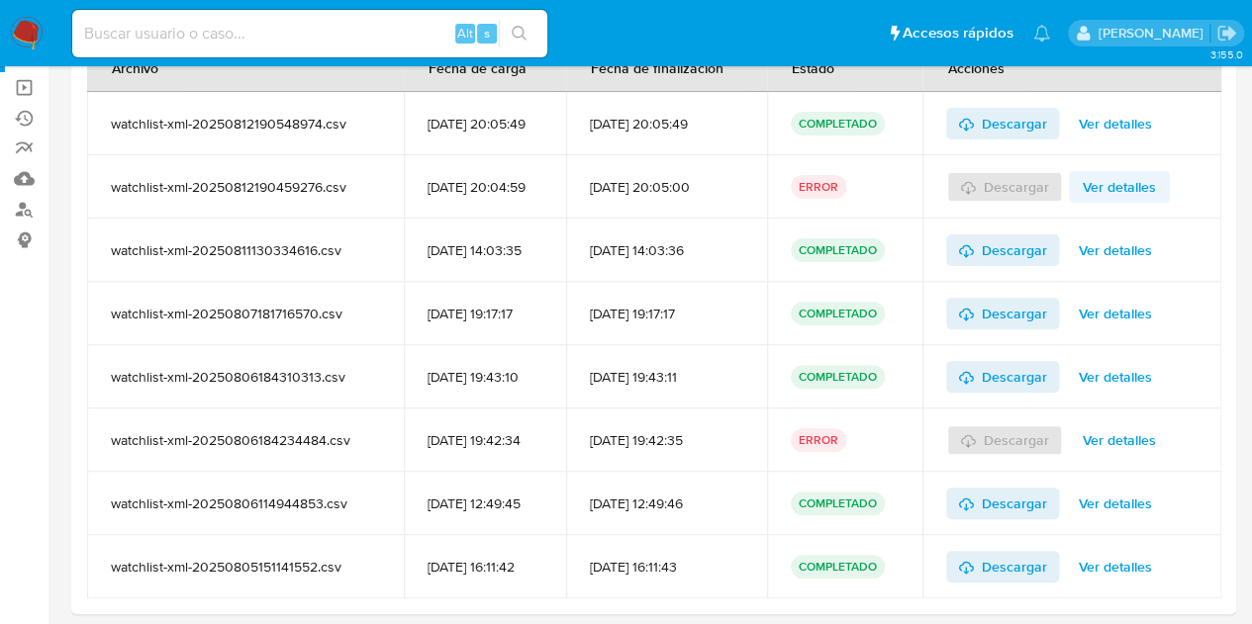
drag, startPoint x: 1152, startPoint y: 166, endPoint x: 1148, endPoint y: 180, distance: 14.4
click at [1152, 171] on div "Descargar Ver detalles" at bounding box center [1071, 186] width 251 height 63
click at [1148, 180] on span "Ver detalles" at bounding box center [1119, 187] width 73 height 28
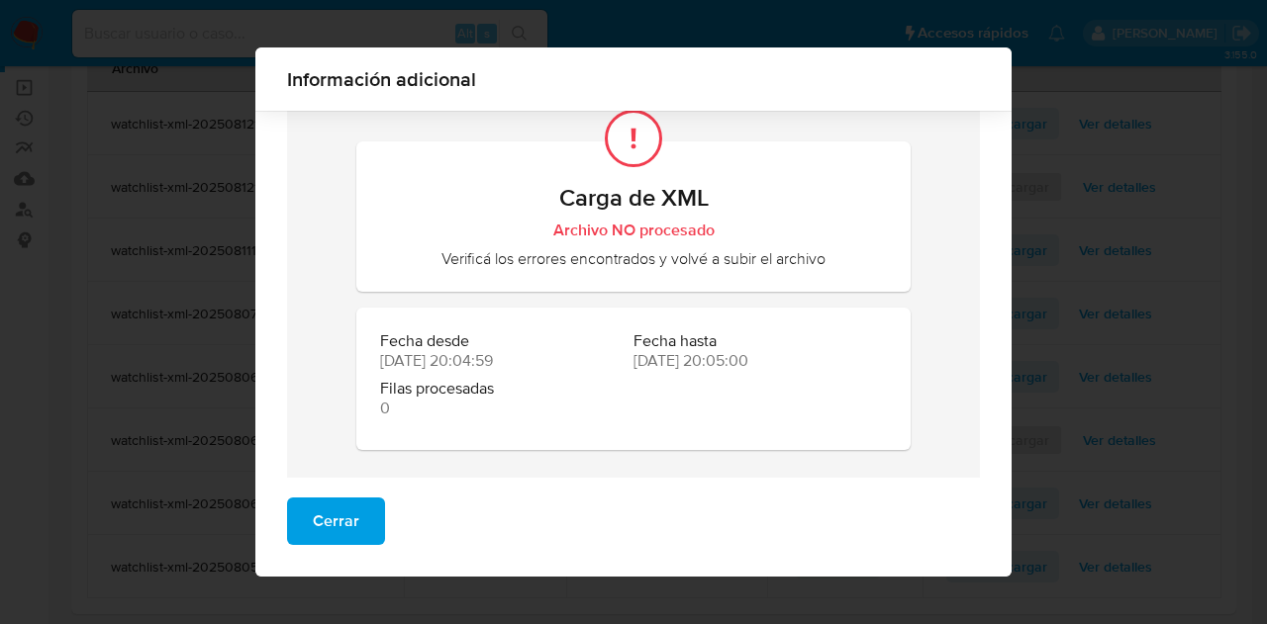
scroll to position [0, 0]
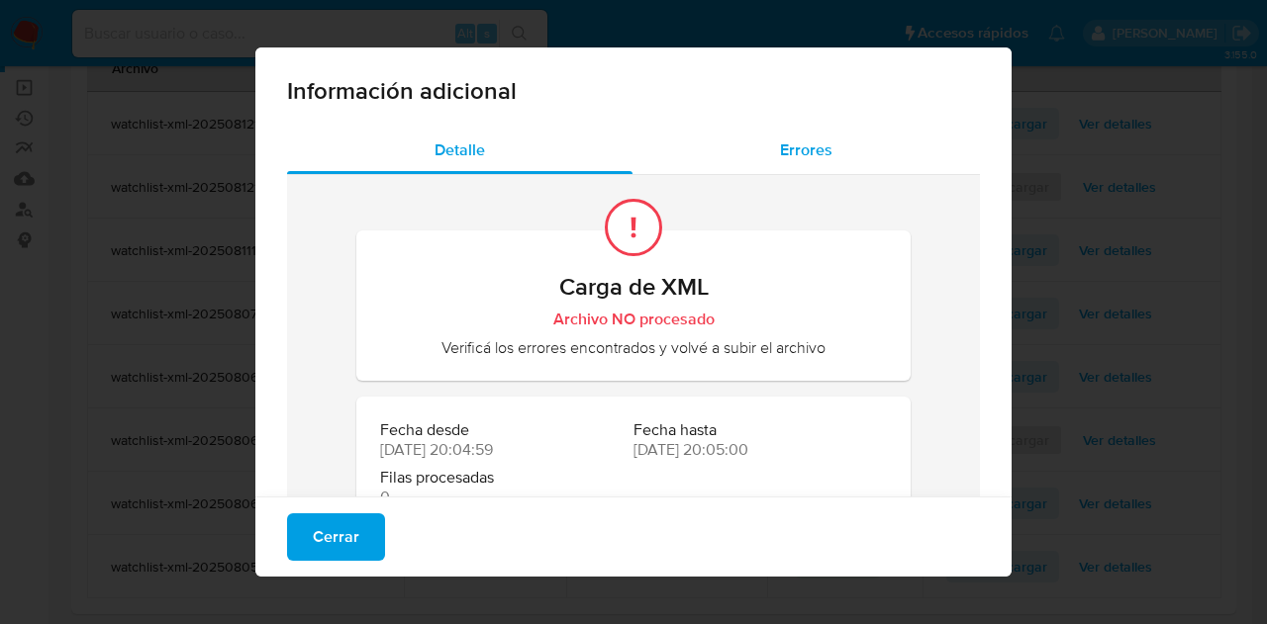
click at [821, 161] on div "Errores" at bounding box center [805, 151] width 347 height 48
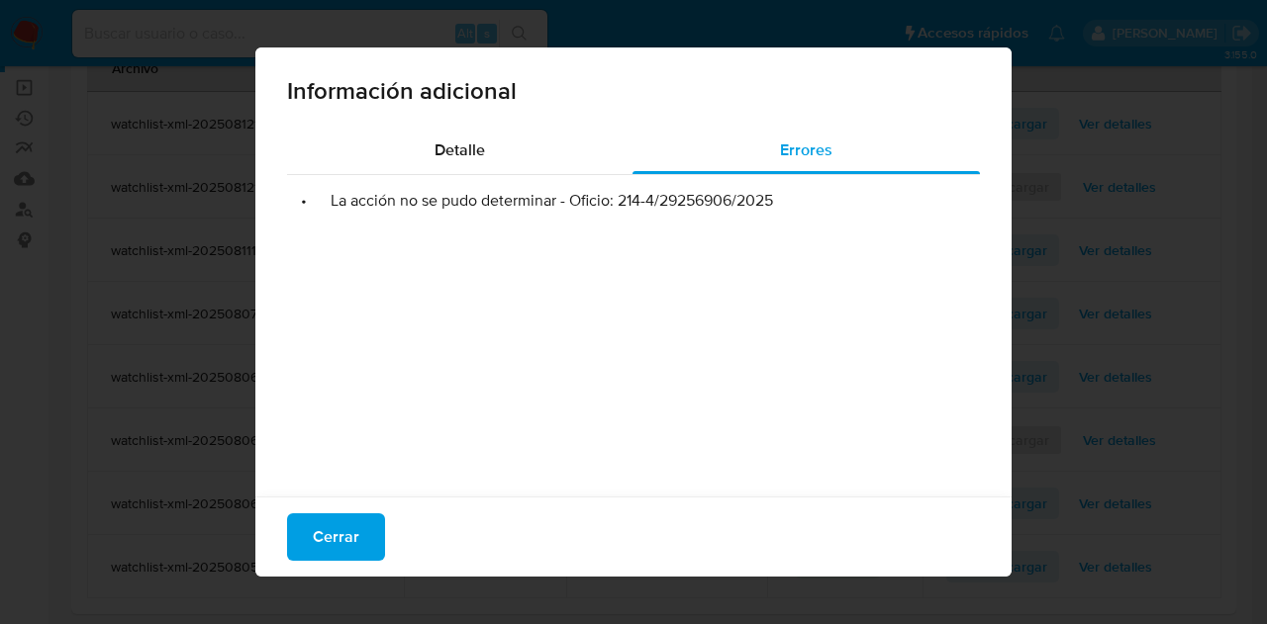
scroll to position [73, 0]
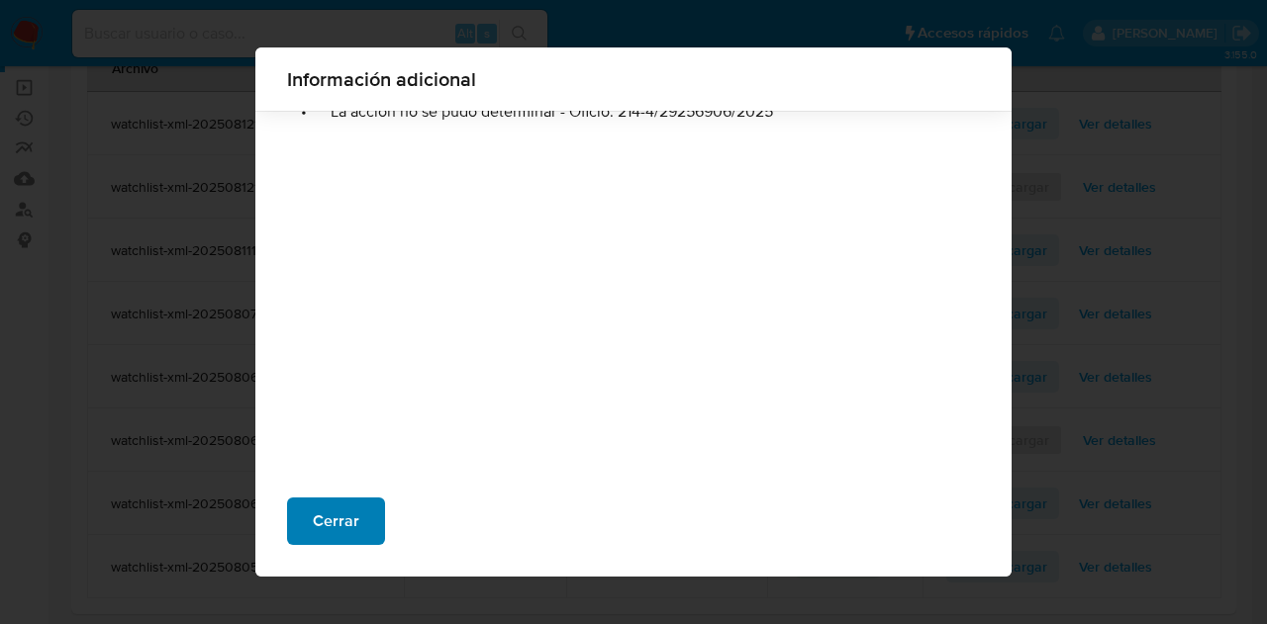
click at [331, 528] on span "Cerrar" at bounding box center [336, 522] width 47 height 44
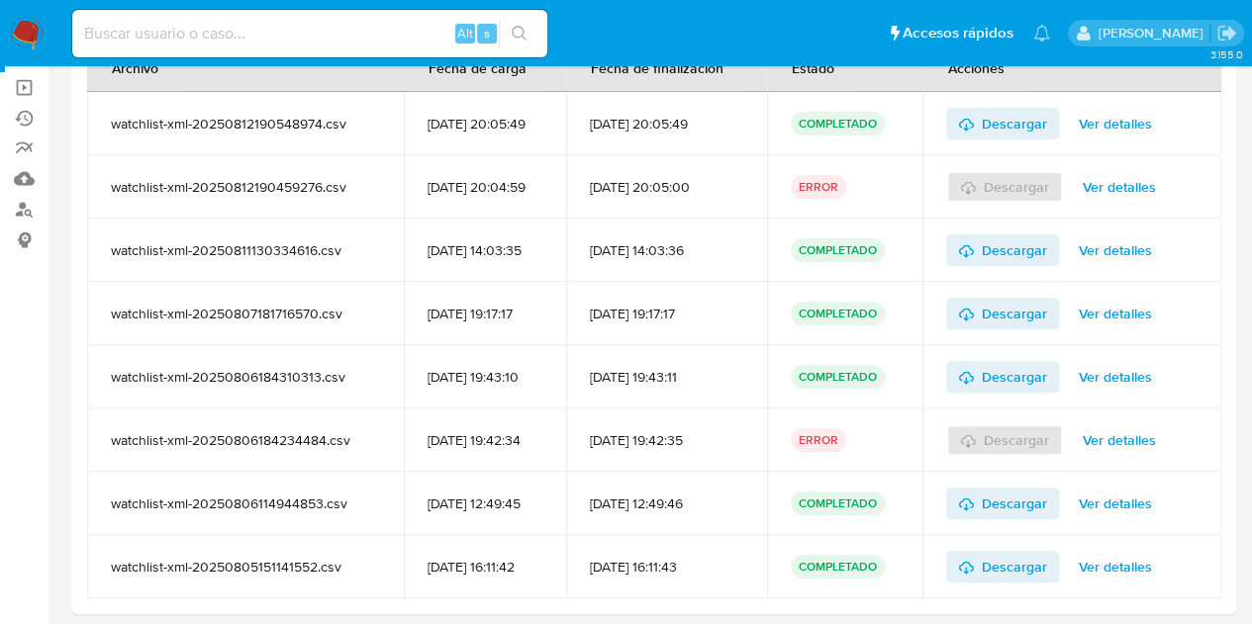
click at [1141, 173] on span "Ver detalles" at bounding box center [1119, 187] width 73 height 28
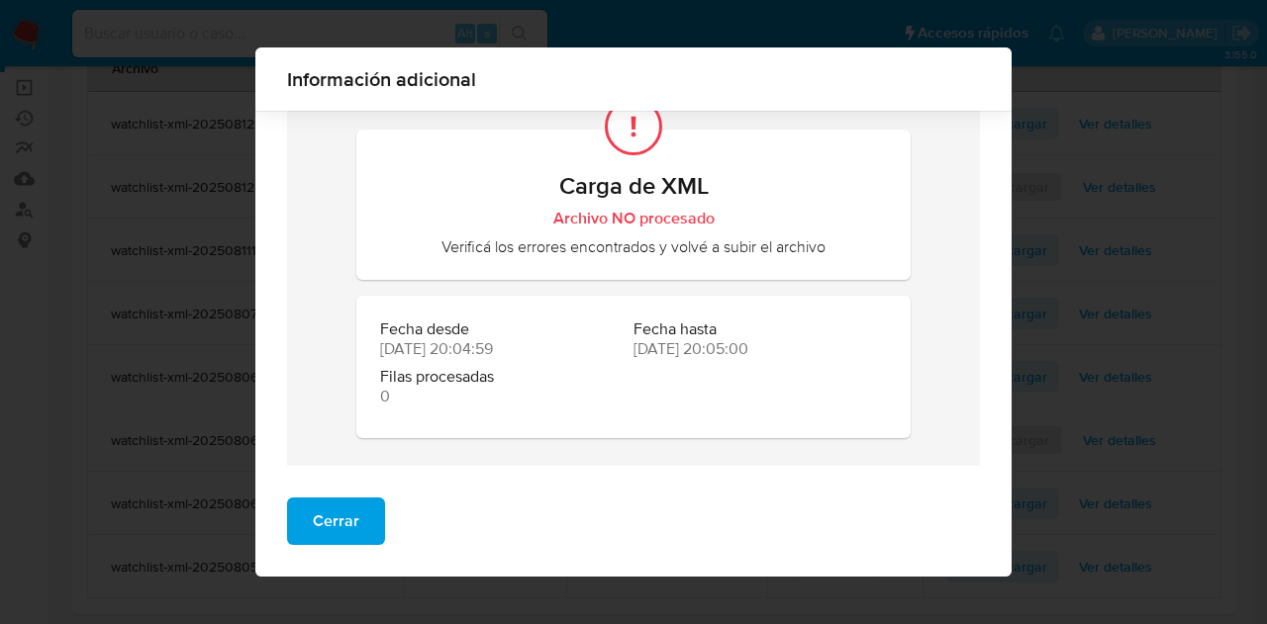
scroll to position [88, 0]
drag, startPoint x: 526, startPoint y: 179, endPoint x: 909, endPoint y: 286, distance: 397.6
click at [895, 291] on div "Carga de XML Archivo NO procesado Verificá los errores encontrados y volvé a su…" at bounding box center [633, 267] width 554 height 392
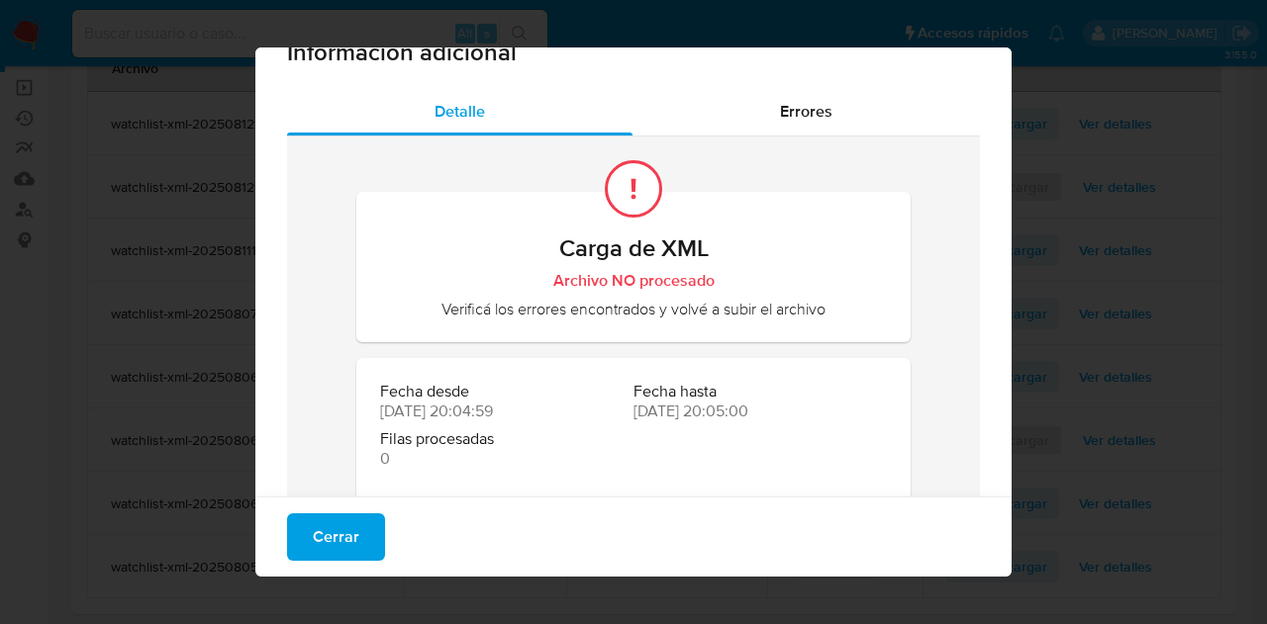
scroll to position [0, 0]
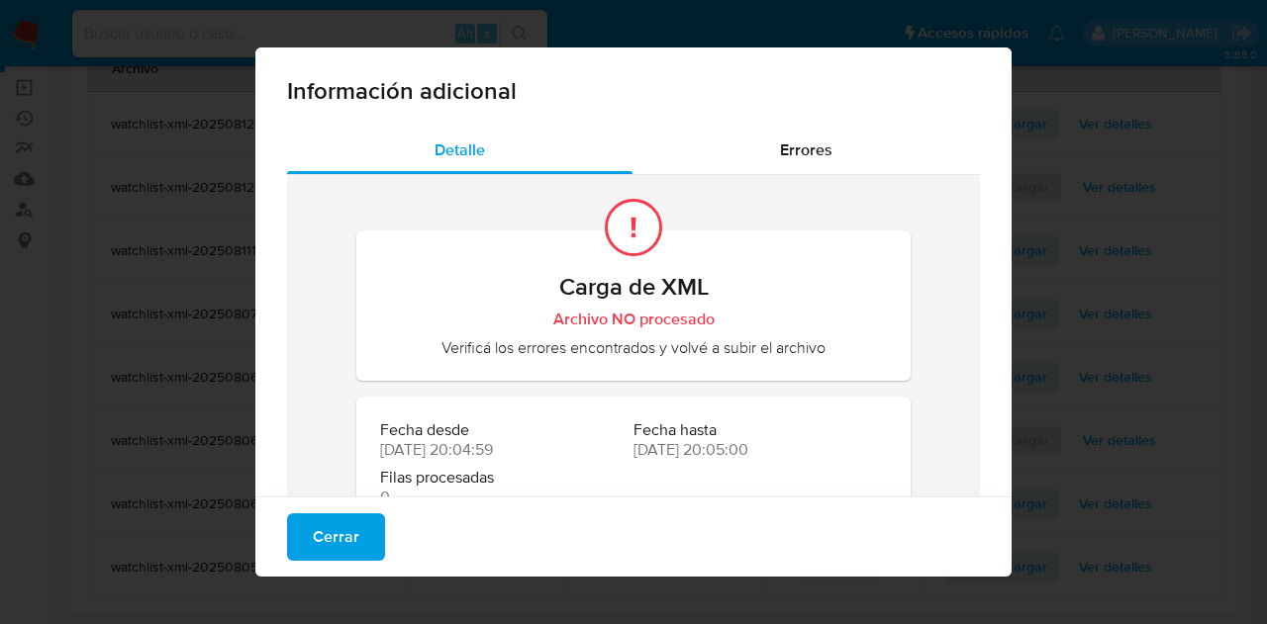
click at [857, 272] on h2 "Carga de XML" at bounding box center [633, 287] width 507 height 30
drag, startPoint x: 583, startPoint y: 210, endPoint x: 730, endPoint y: 297, distance: 171.3
click at [715, 290] on div "Carga de XML Archivo NO procesado Verificá los errores encontrados y volvé a su…" at bounding box center [633, 278] width 507 height 158
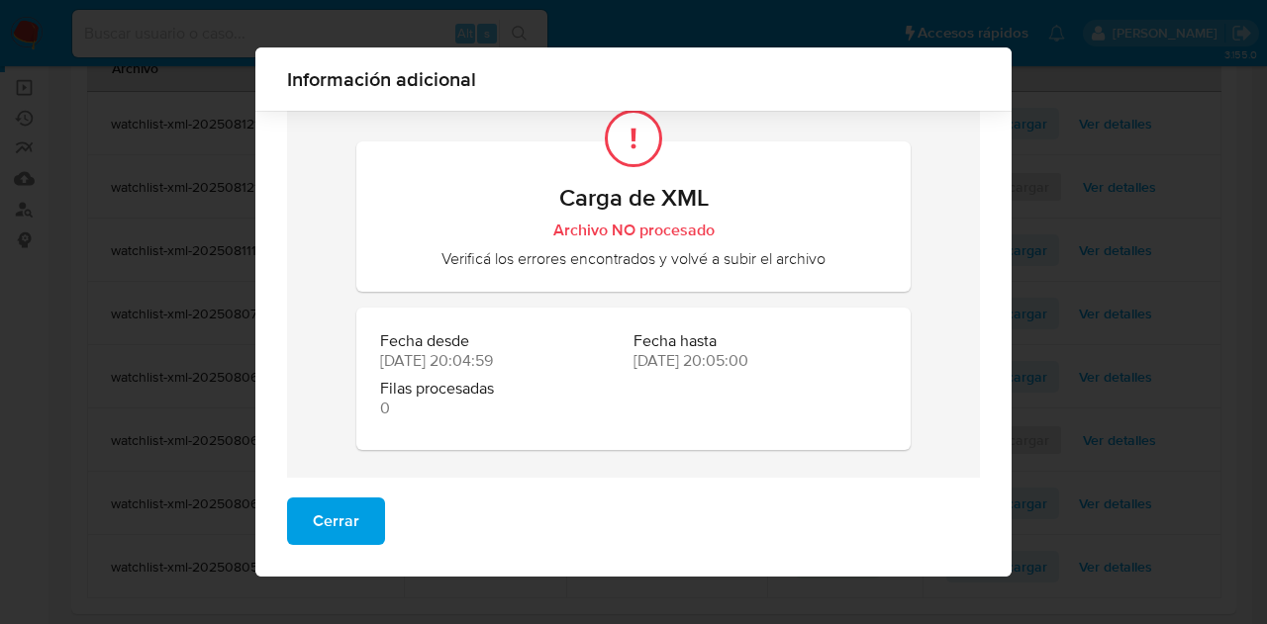
click at [698, 217] on div "Carga de XML Archivo NO procesado Verificá los errores encontrados y volvé a su…" at bounding box center [633, 225] width 507 height 85
drag, startPoint x: 602, startPoint y: 236, endPoint x: 809, endPoint y: 256, distance: 207.9
click at [809, 256] on div "Carga de XML Archivo NO procesado Verificá los errores encontrados y volvé a su…" at bounding box center [633, 225] width 507 height 85
click at [813, 259] on div "Verificá los errores encontrados y volvé a subir el archivo" at bounding box center [633, 258] width 507 height 20
drag, startPoint x: 382, startPoint y: 363, endPoint x: 575, endPoint y: 423, distance: 201.9
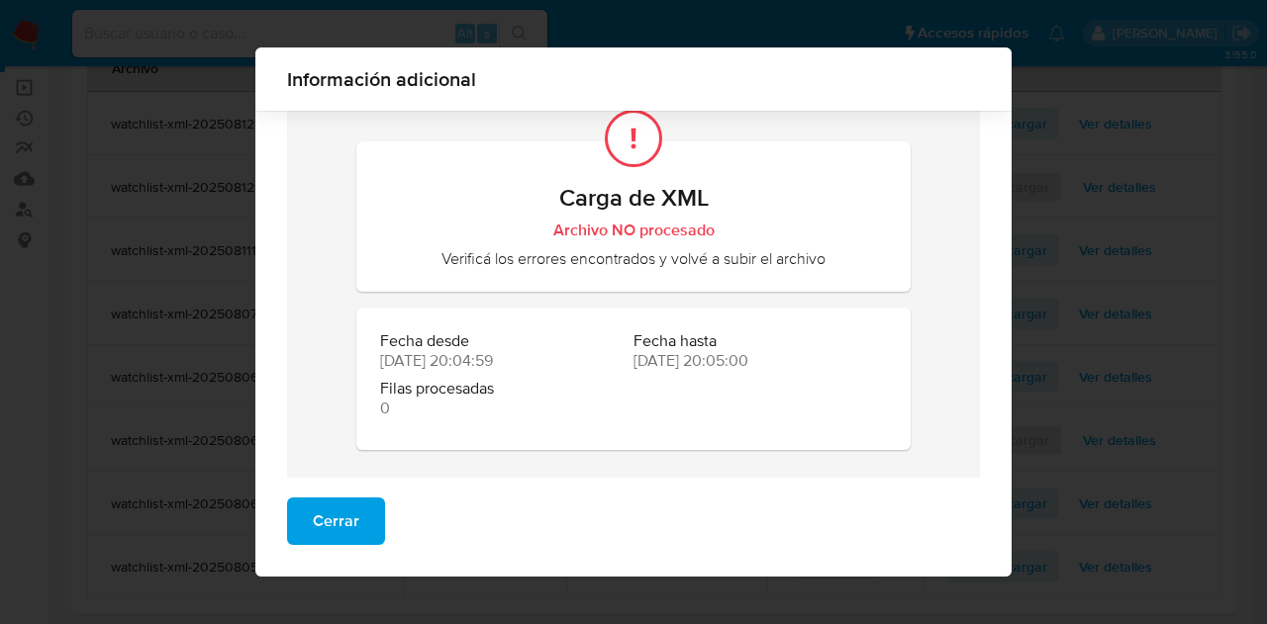
click at [587, 427] on div "Fecha desde 12/08/2025 20:04:59 Fecha hasta 12/08/2025 20:05:00 Filas procesada…" at bounding box center [633, 379] width 554 height 143
click at [352, 525] on button "Cerrar" at bounding box center [336, 522] width 98 height 48
